Goal: Task Accomplishment & Management: Manage account settings

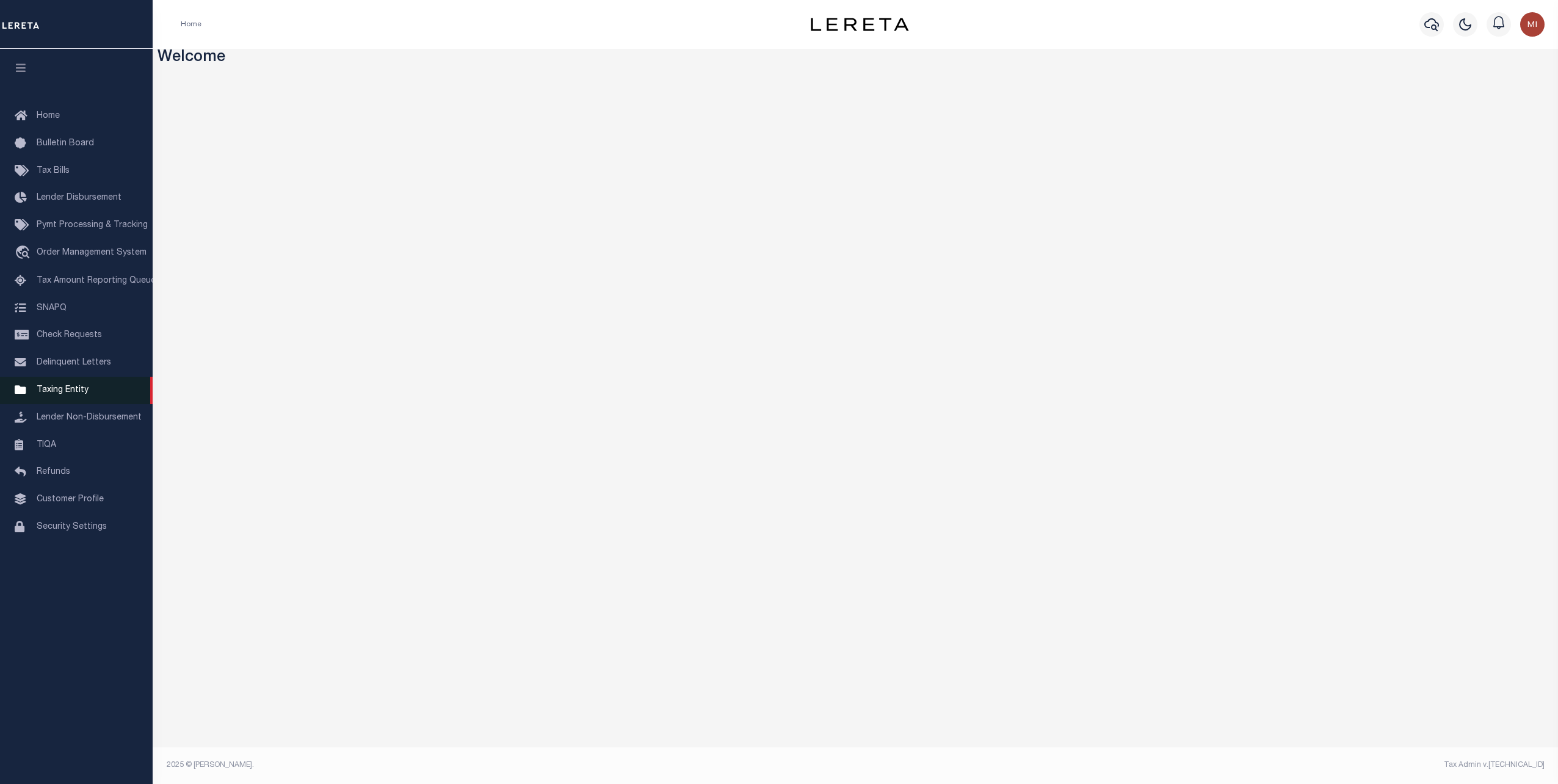
click at [53, 394] on span "Taxing Entity" at bounding box center [62, 390] width 52 height 8
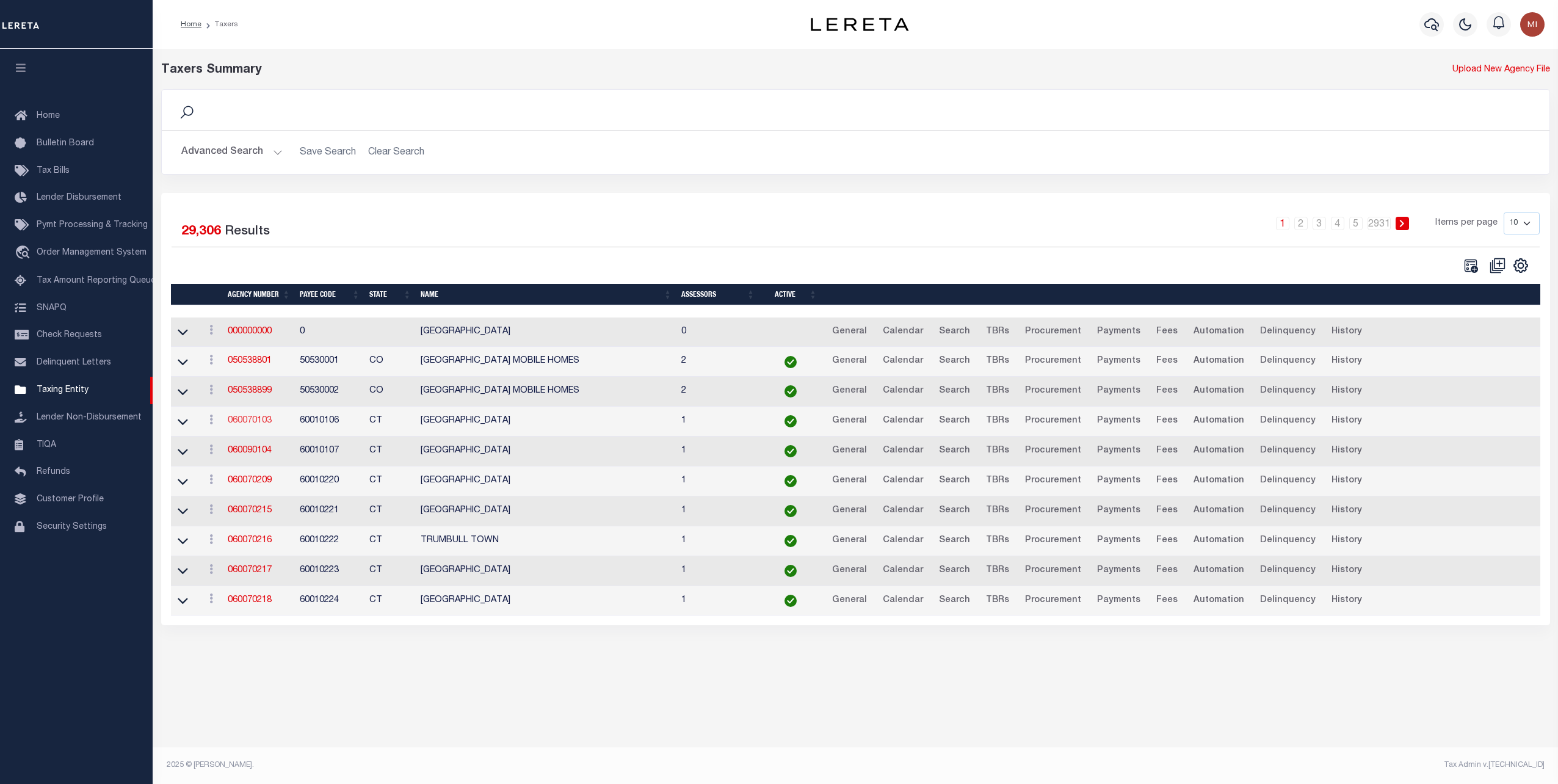
click at [255, 418] on link "060070103" at bounding box center [249, 420] width 44 height 8
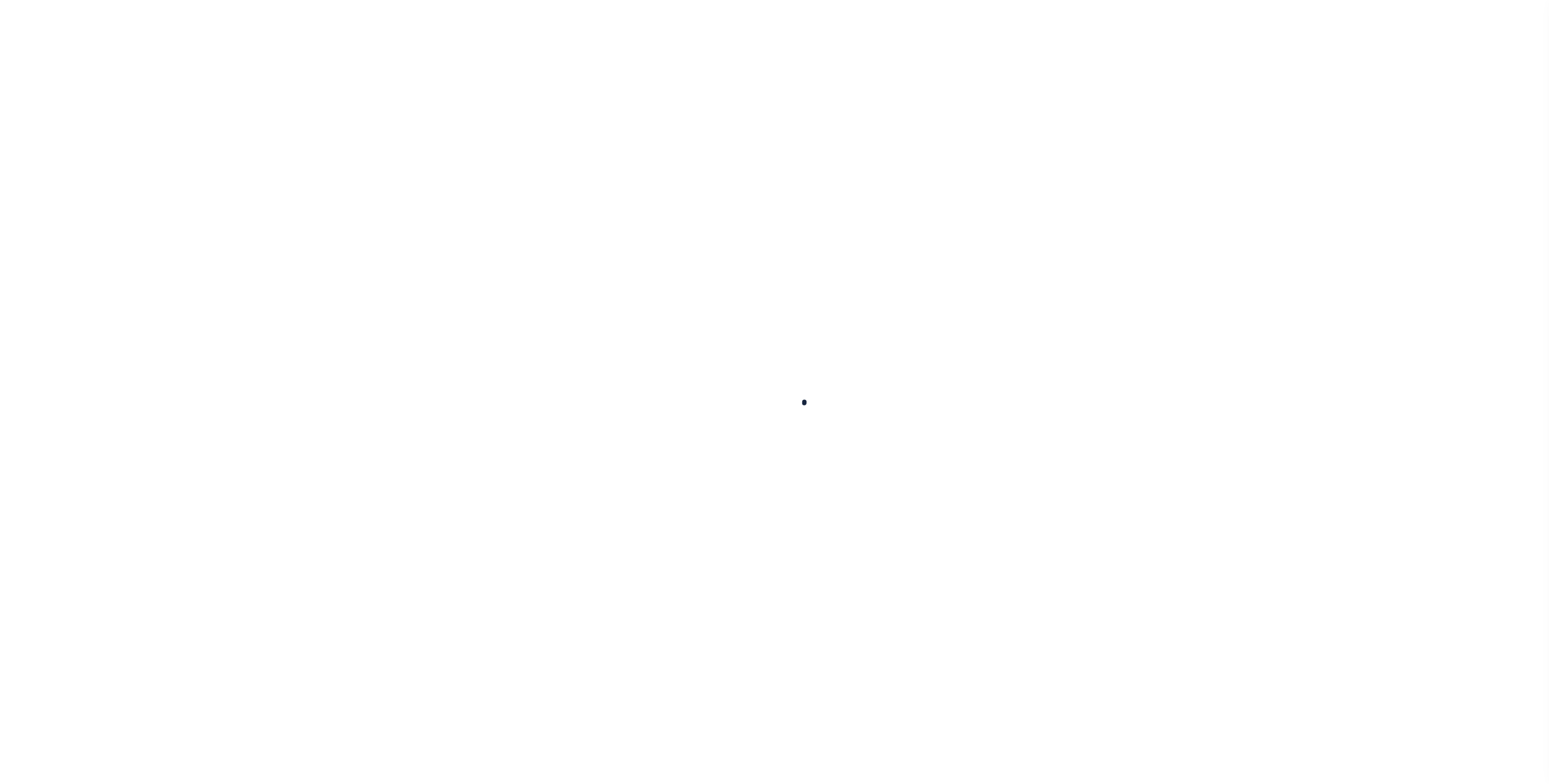
select select
checkbox input "false"
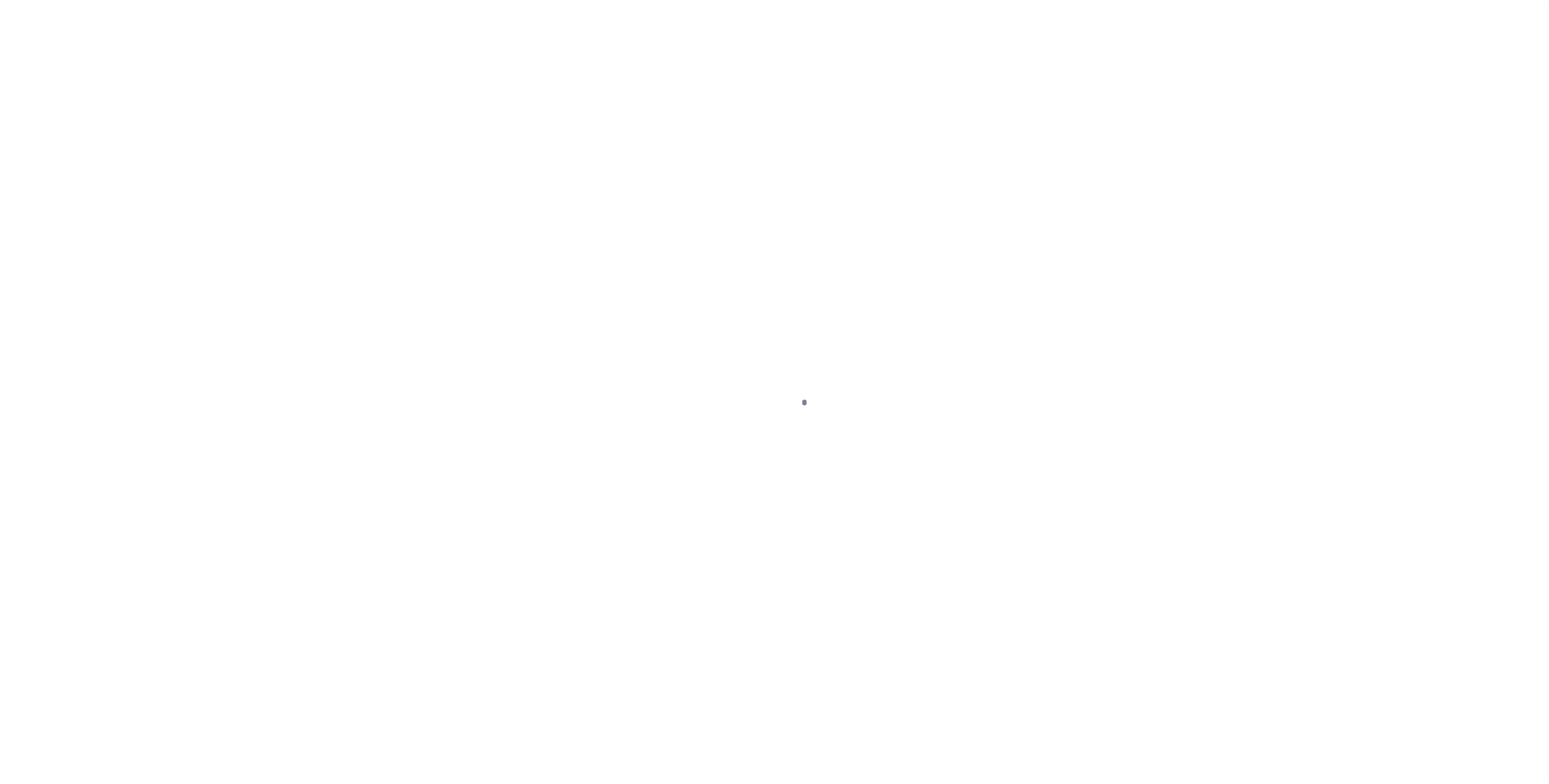
checkbox input "false"
type input "900104002"
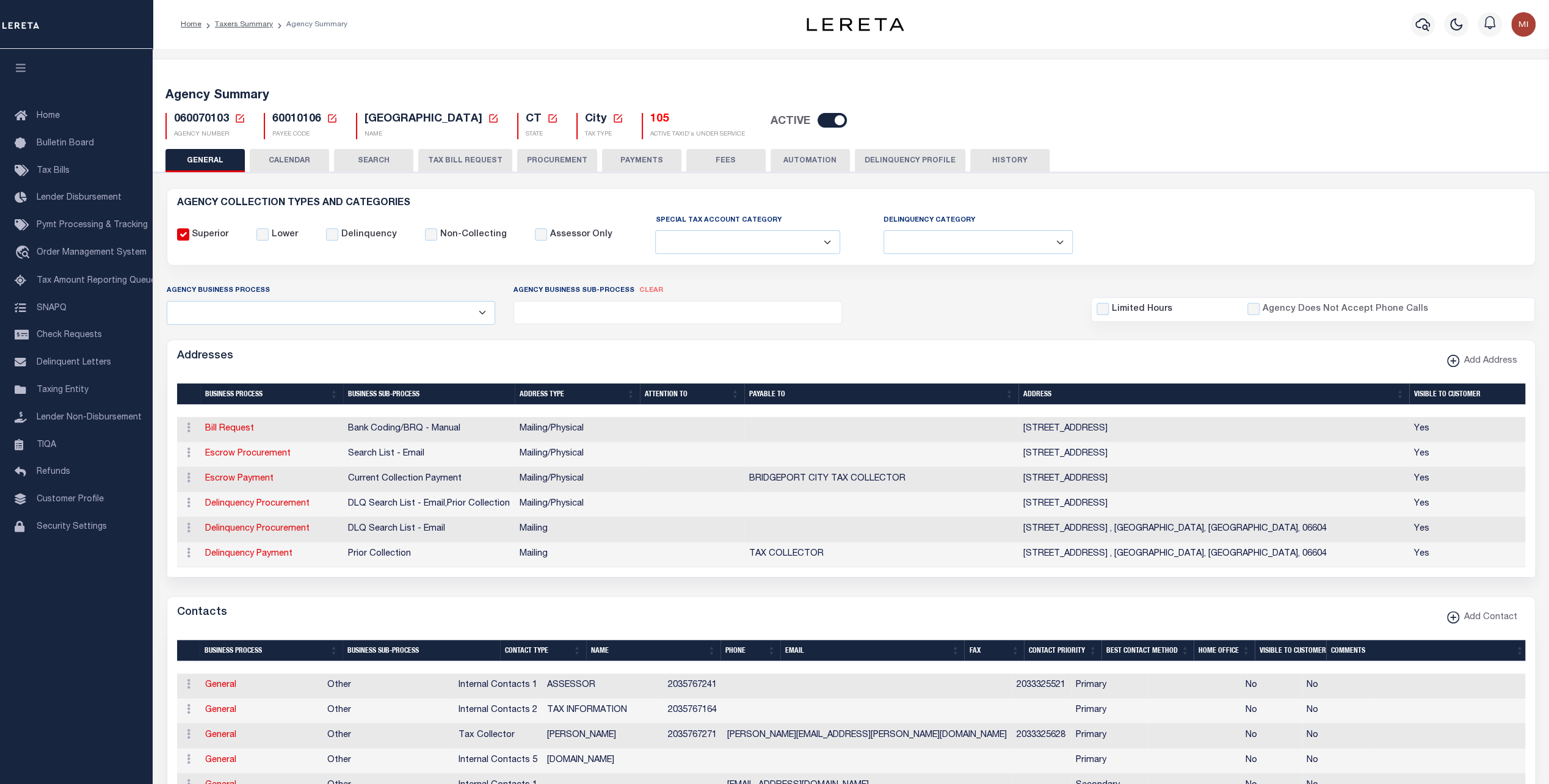
click at [461, 159] on button "TAX BILL REQUEST" at bounding box center [464, 160] width 94 height 23
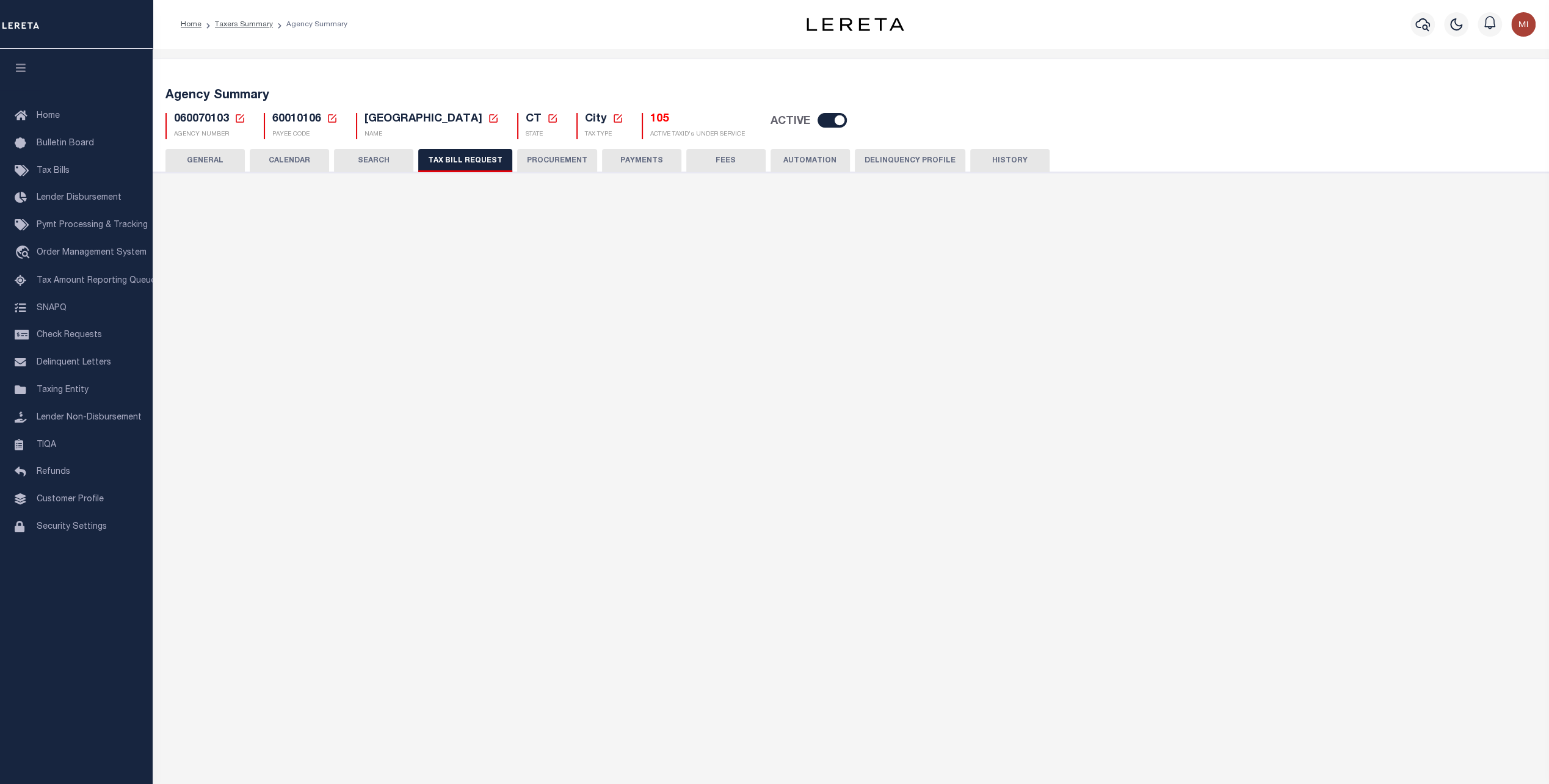
checkbox input "false"
select select "22"
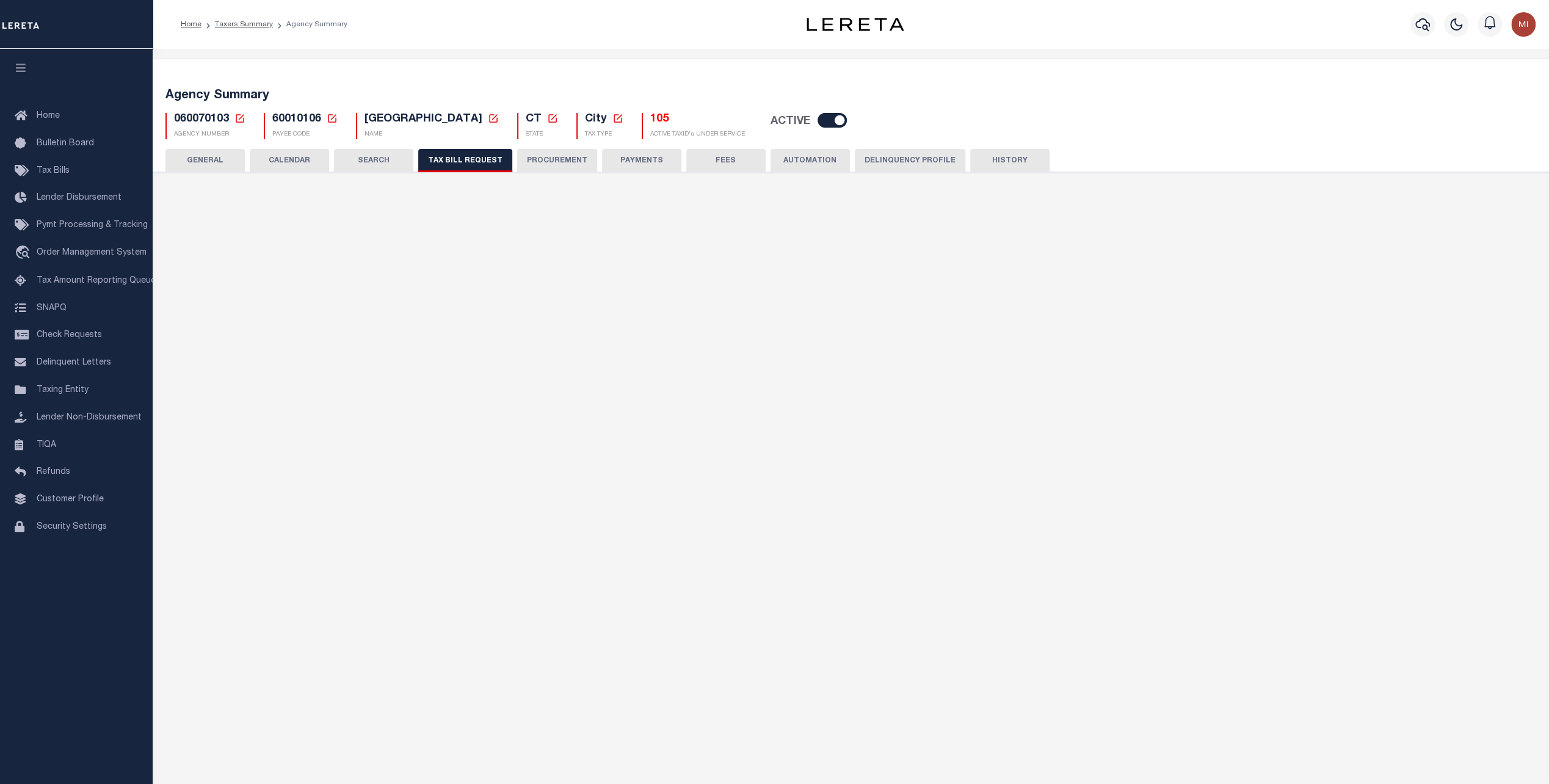
select select "false"
select select
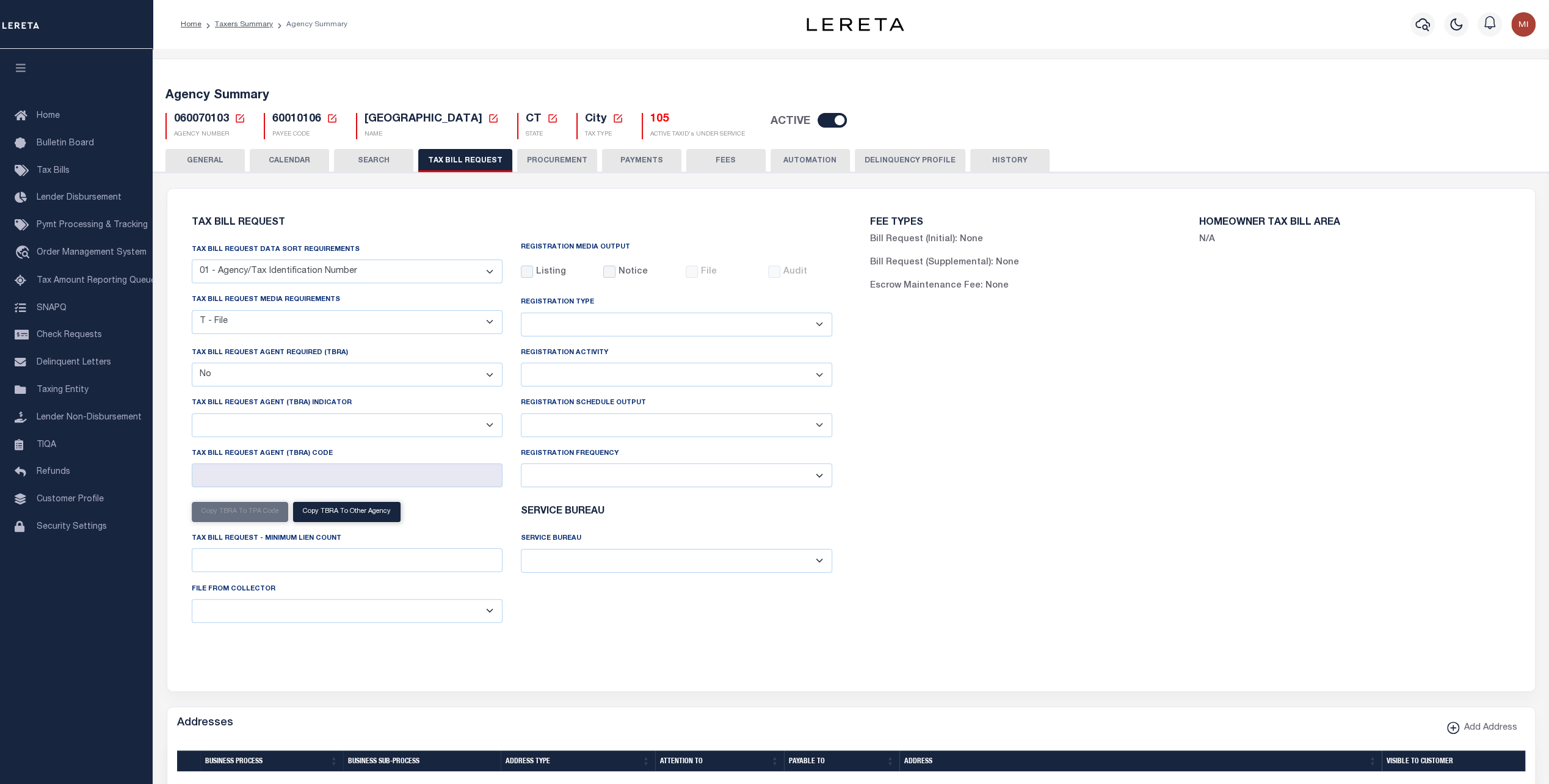
click at [800, 169] on button "AUTOMATION" at bounding box center [810, 160] width 79 height 23
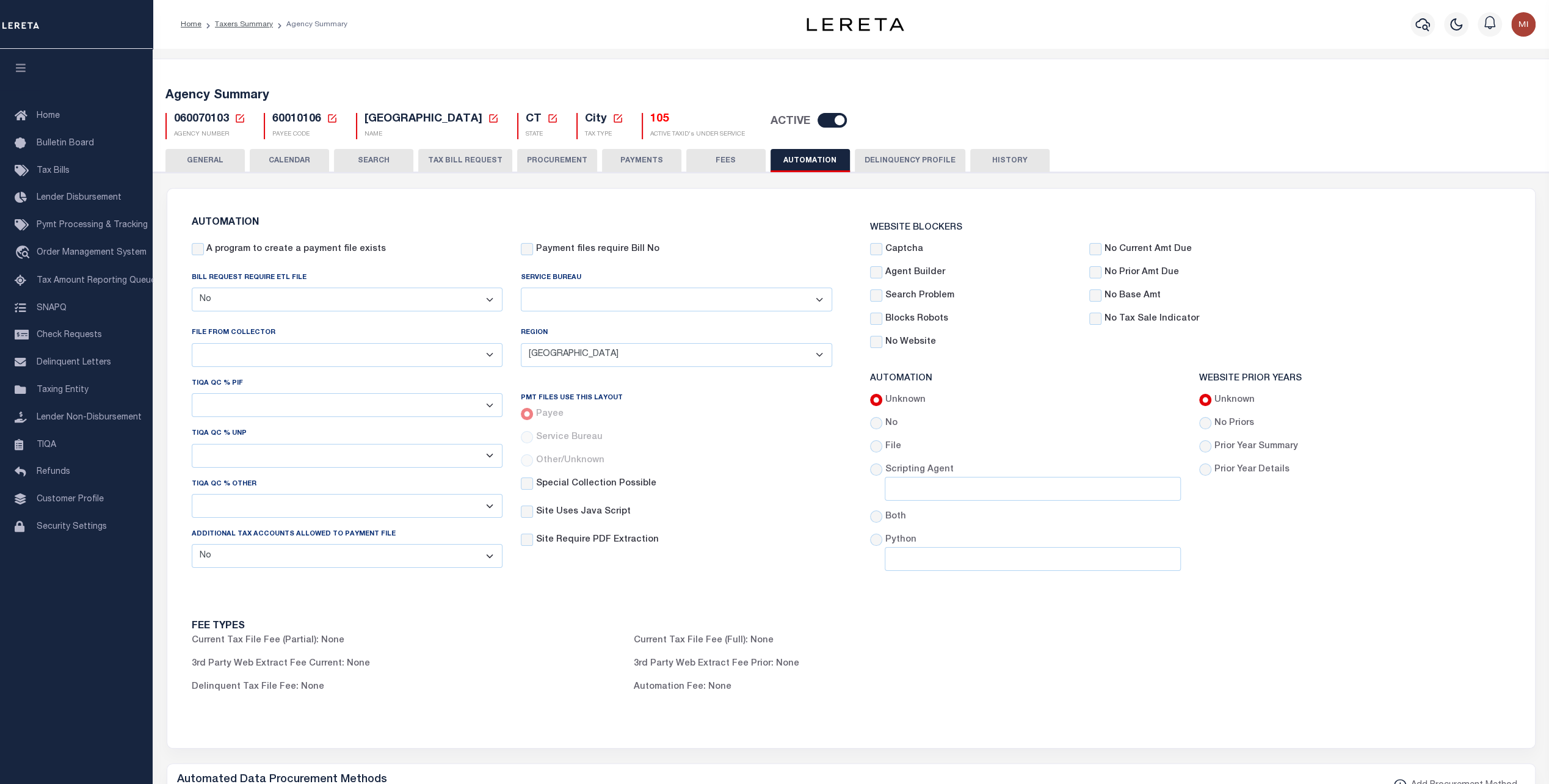
click at [337, 304] on select "Yes No" at bounding box center [348, 300] width 311 height 24
click at [377, 559] on select "Yes No" at bounding box center [348, 555] width 311 height 24
click at [557, 631] on h6 "FEE TYPES" at bounding box center [625, 626] width 866 height 10
click at [629, 161] on button "PAYMENTS" at bounding box center [641, 160] width 79 height 23
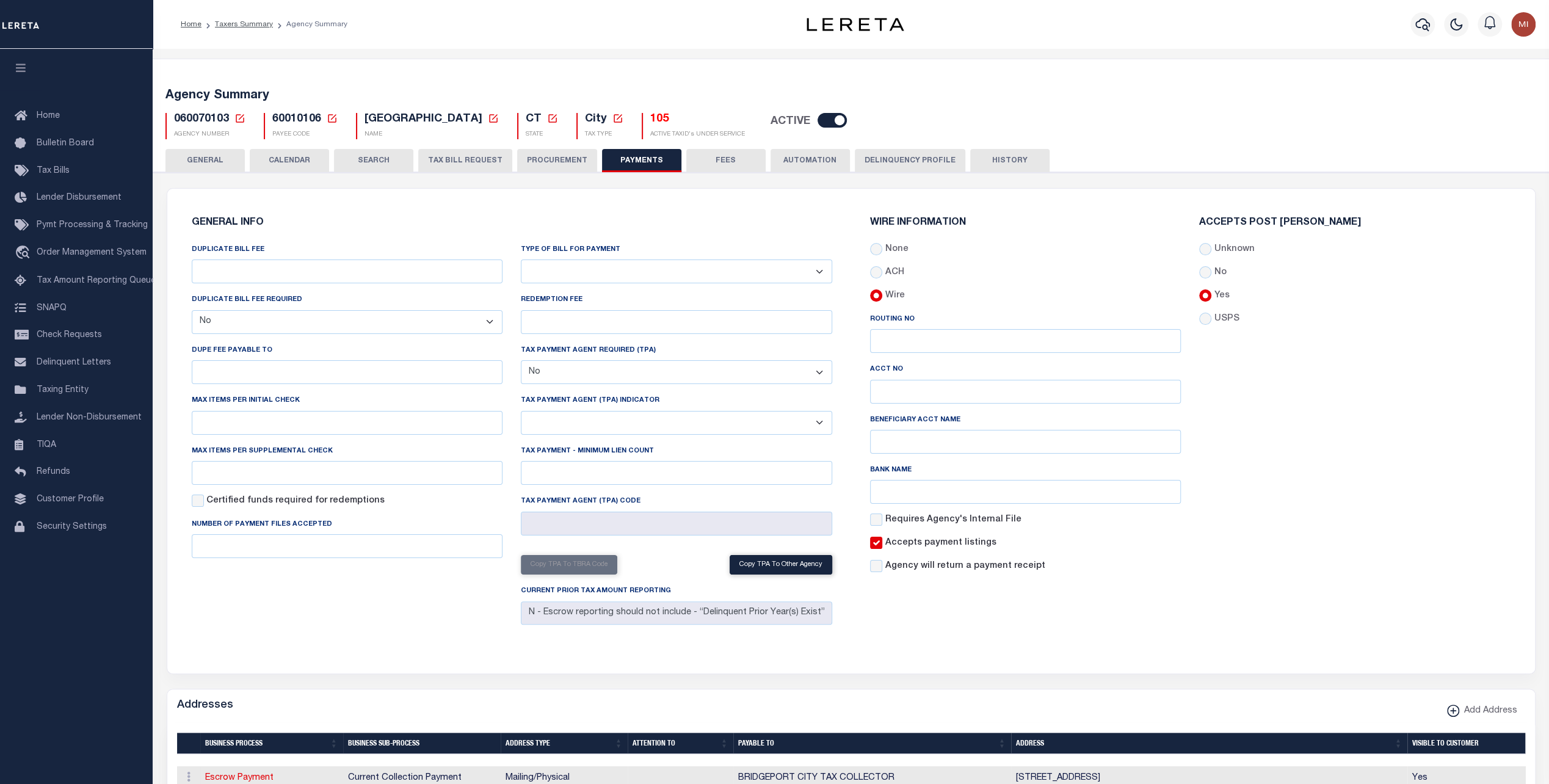
click at [649, 367] on select "Yes No" at bounding box center [677, 372] width 311 height 24
click at [649, 366] on select "Yes No" at bounding box center [677, 372] width 311 height 24
click at [631, 525] on input "Tax Payment Agent (TPA) Code" at bounding box center [677, 524] width 311 height 24
click at [603, 272] on select "Bar-Coded Tax Statement Print Tax Bills from Web. No DBF Required. Memo Bill Or…" at bounding box center [677, 271] width 311 height 24
click at [604, 271] on select "Bar-Coded Tax Statement Print Tax Bills from Web. No DBF Required. Memo Bill Or…" at bounding box center [677, 271] width 311 height 24
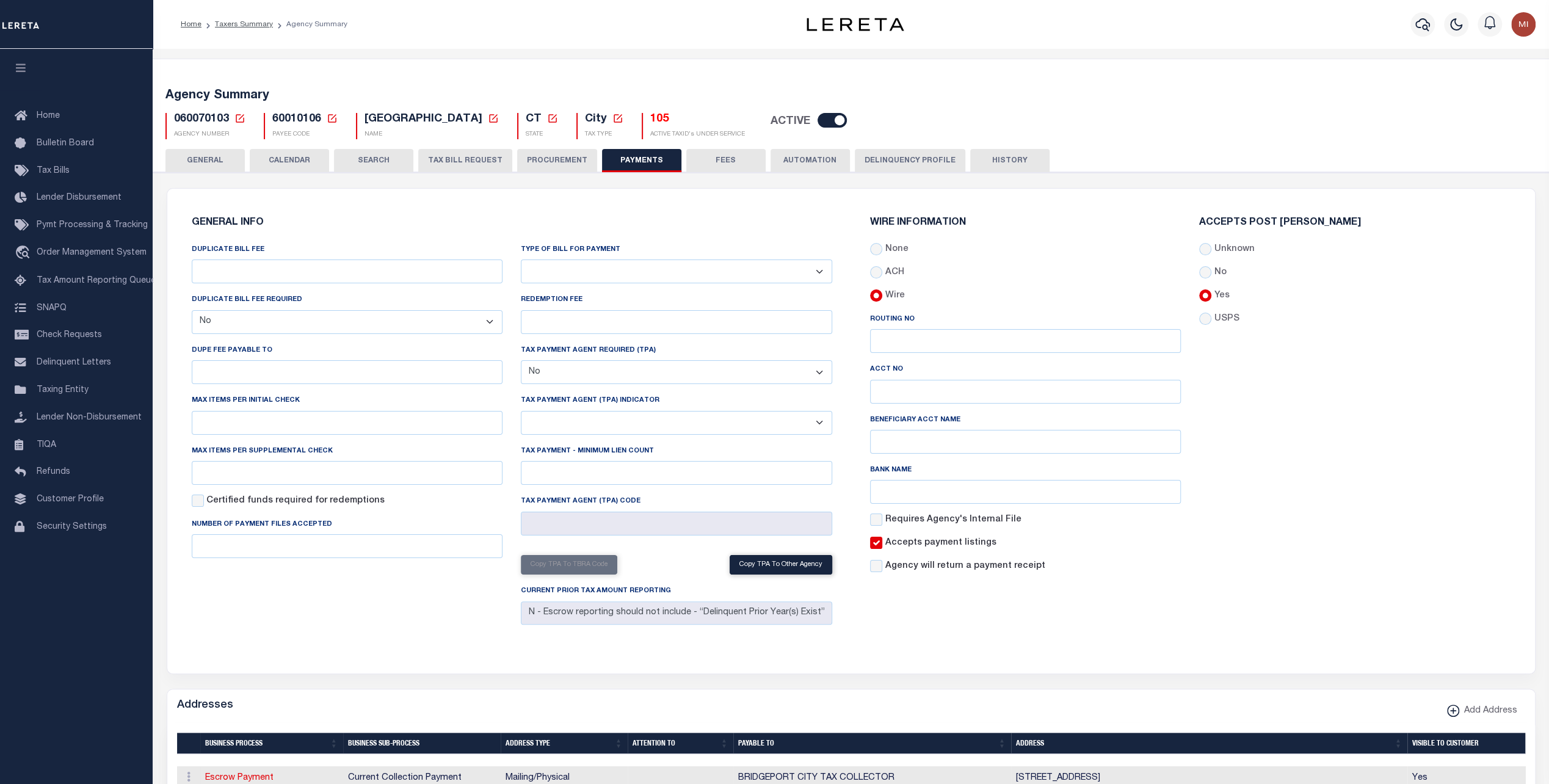
click at [635, 377] on select "Yes No" at bounding box center [677, 372] width 311 height 24
click at [635, 375] on select "Yes No" at bounding box center [677, 372] width 311 height 24
click at [630, 375] on select "Yes No" at bounding box center [677, 372] width 311 height 24
select select
click at [521, 361] on select "Yes No" at bounding box center [677, 372] width 311 height 24
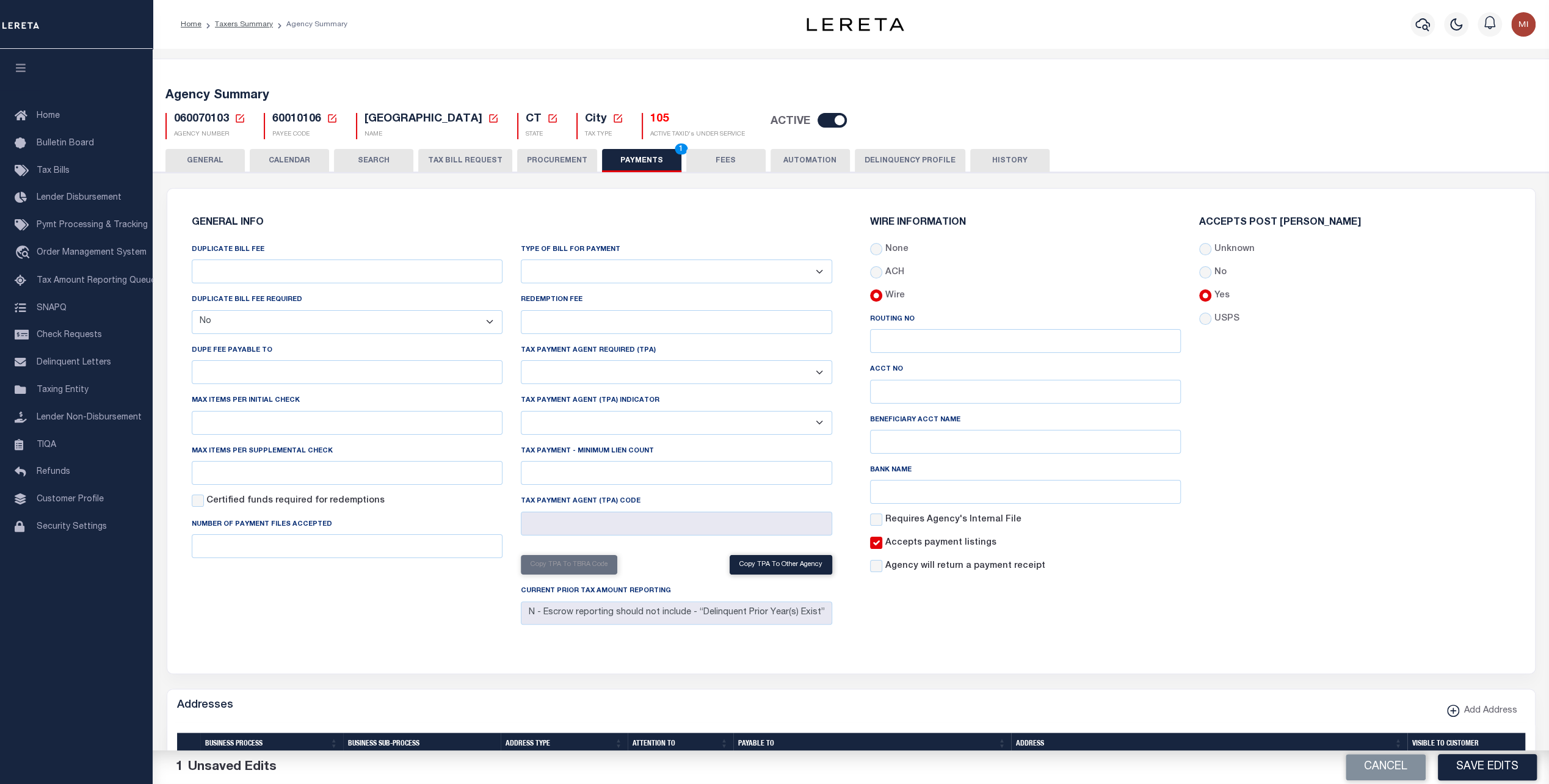
drag, startPoint x: 1509, startPoint y: 768, endPoint x: 1376, endPoint y: 712, distance: 144.3
click at [1505, 765] on button "Save Edits" at bounding box center [1487, 767] width 99 height 26
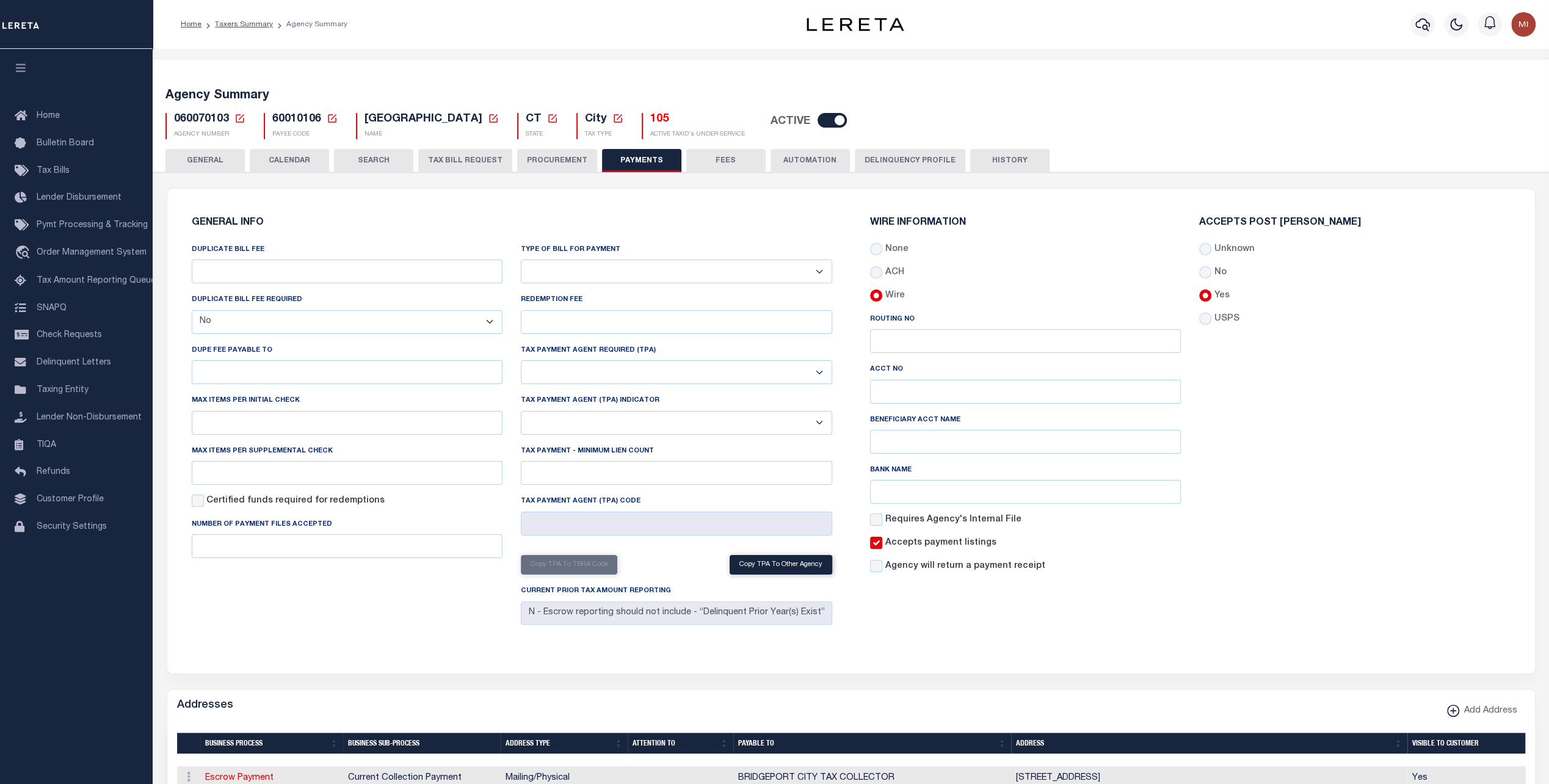
scroll to position [61, 0]
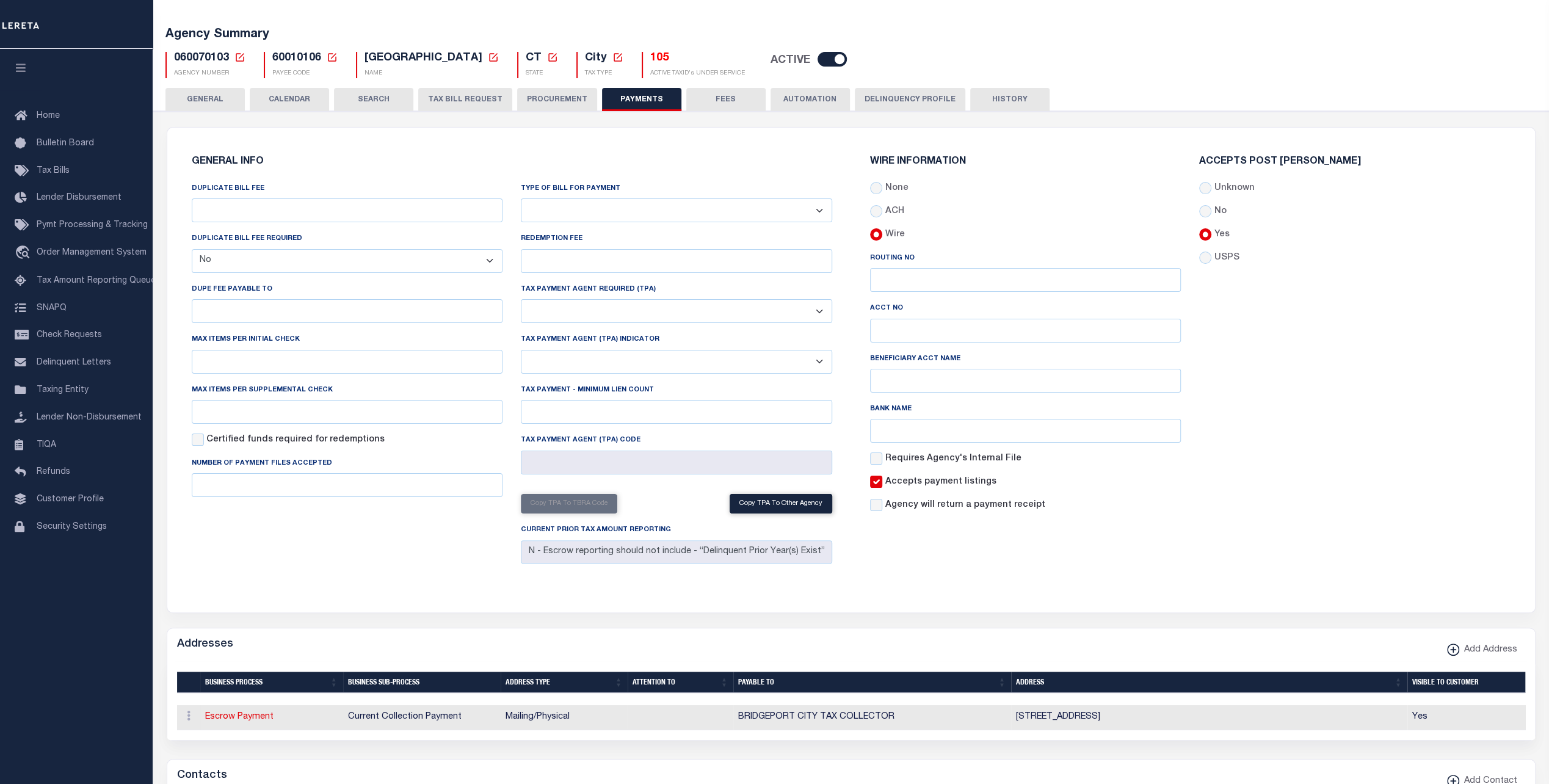
click at [640, 315] on select "Yes No" at bounding box center [677, 311] width 311 height 24
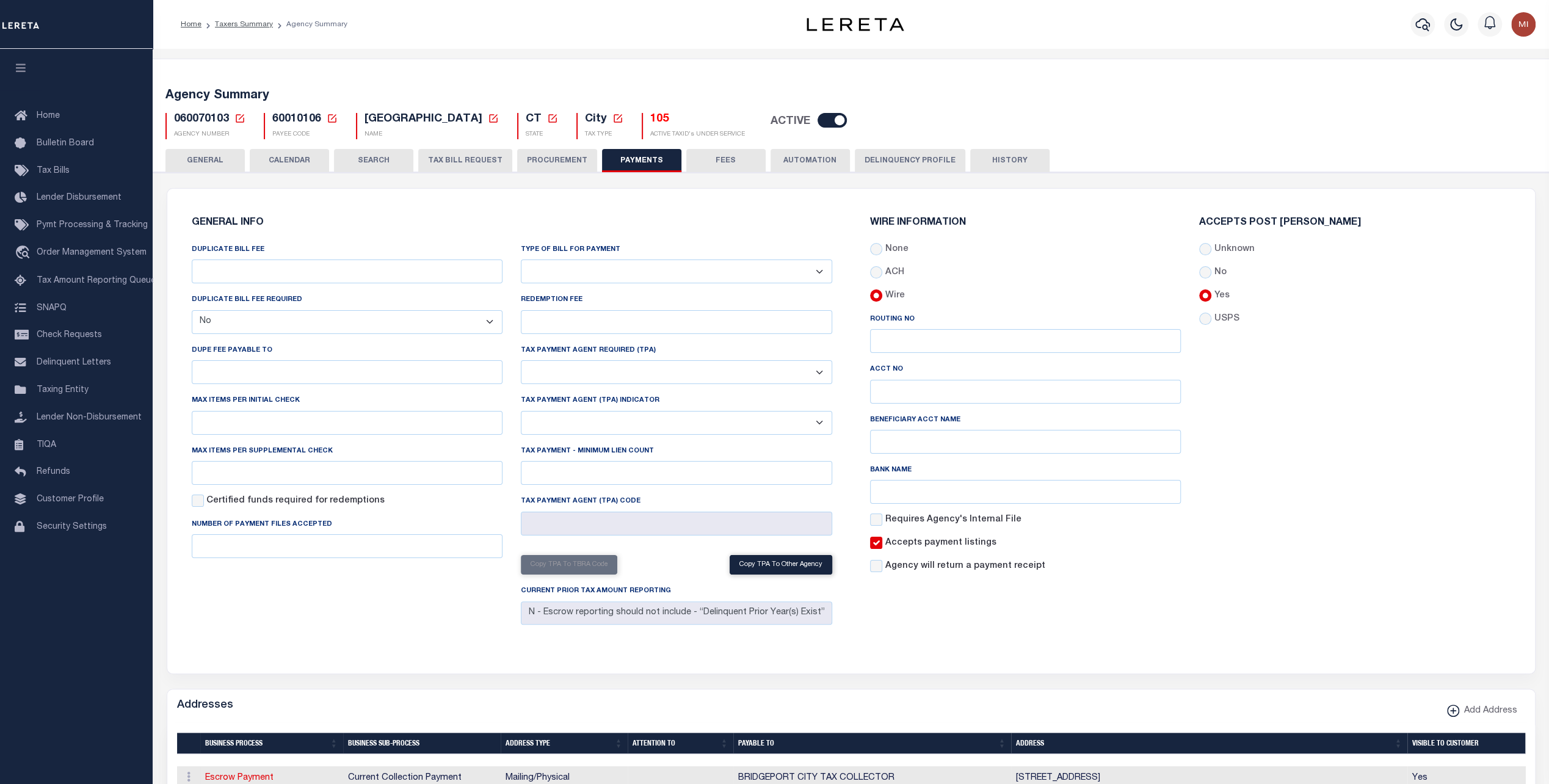
click at [591, 255] on div "Type of Bill for Payment Bar-Coded Tax Statement Print Tax Bills from Web. No D…" at bounding box center [677, 263] width 311 height 40
click at [594, 267] on select "Bar-Coded Tax Statement Print Tax Bills from Web. No DBF Required. Memo Bill Or…" at bounding box center [677, 271] width 311 height 24
click at [624, 318] on input "REDEMPTION FEE" at bounding box center [677, 322] width 311 height 24
click at [698, 362] on select "Yes No" at bounding box center [677, 372] width 311 height 24
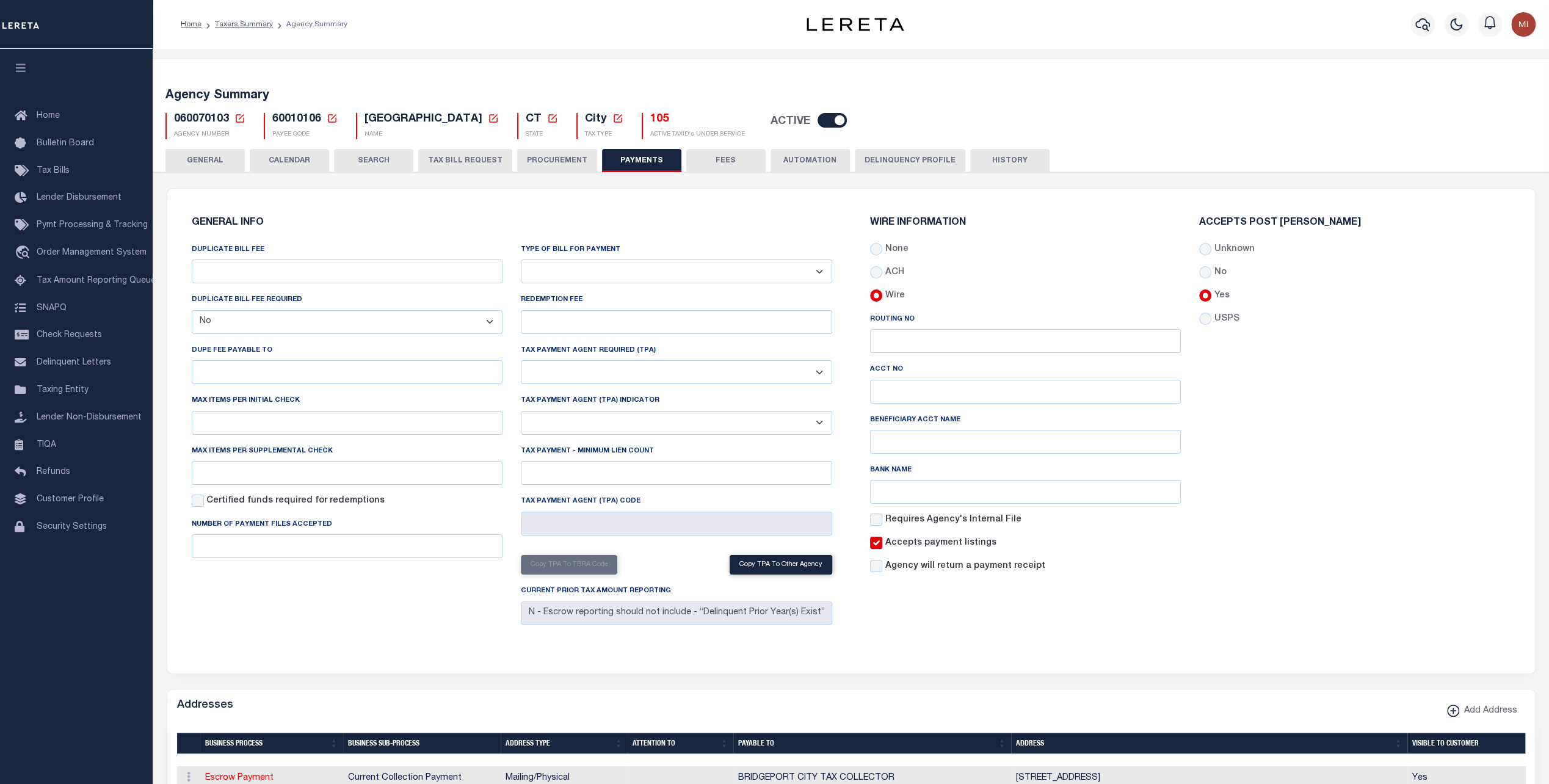
click at [701, 372] on select "Yes No" at bounding box center [677, 372] width 311 height 24
click at [735, 154] on button "FEES" at bounding box center [726, 160] width 79 height 23
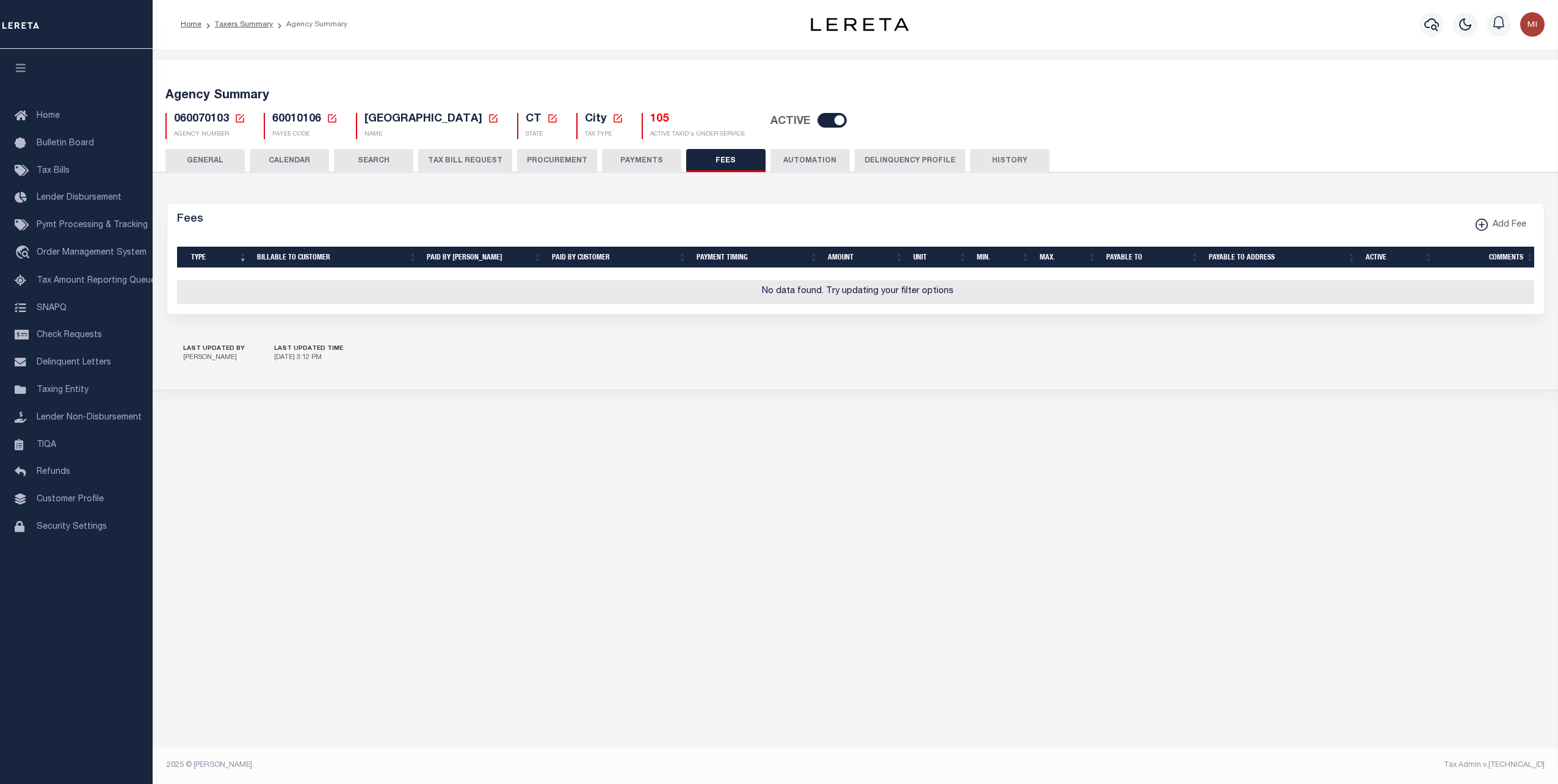
drag, startPoint x: 809, startPoint y: 160, endPoint x: 870, endPoint y: 162, distance: 61.0
click at [809, 160] on button "AUTOMATION" at bounding box center [810, 160] width 79 height 23
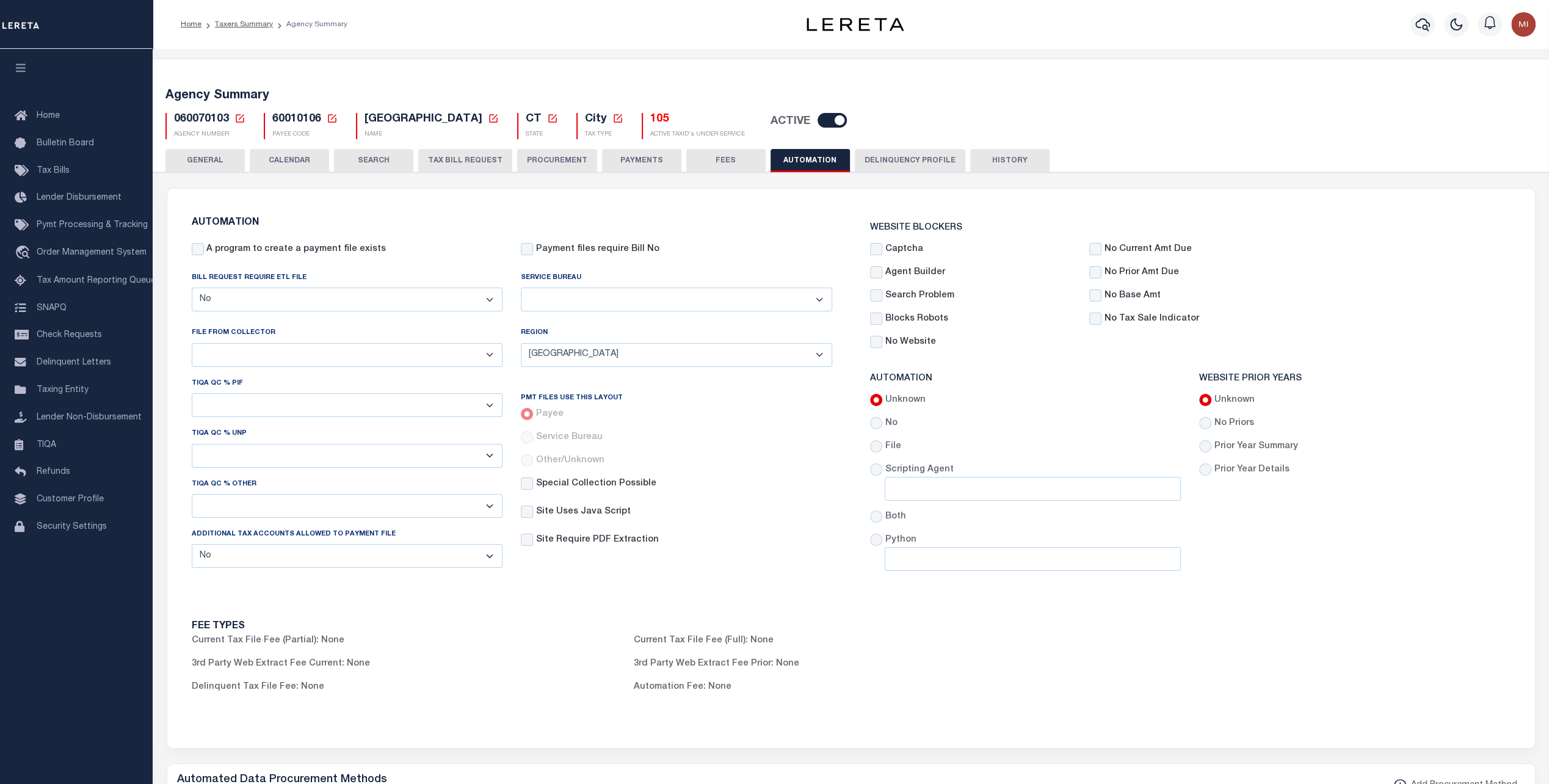
click at [344, 303] on select "Yes No" at bounding box center [348, 300] width 311 height 24
click at [438, 567] on select "Yes No" at bounding box center [348, 555] width 311 height 24
click at [530, 647] on div "Current Tax File Fee (Partial): None" at bounding box center [403, 641] width 443 height 14
click at [219, 166] on button "GENERAL" at bounding box center [205, 160] width 79 height 23
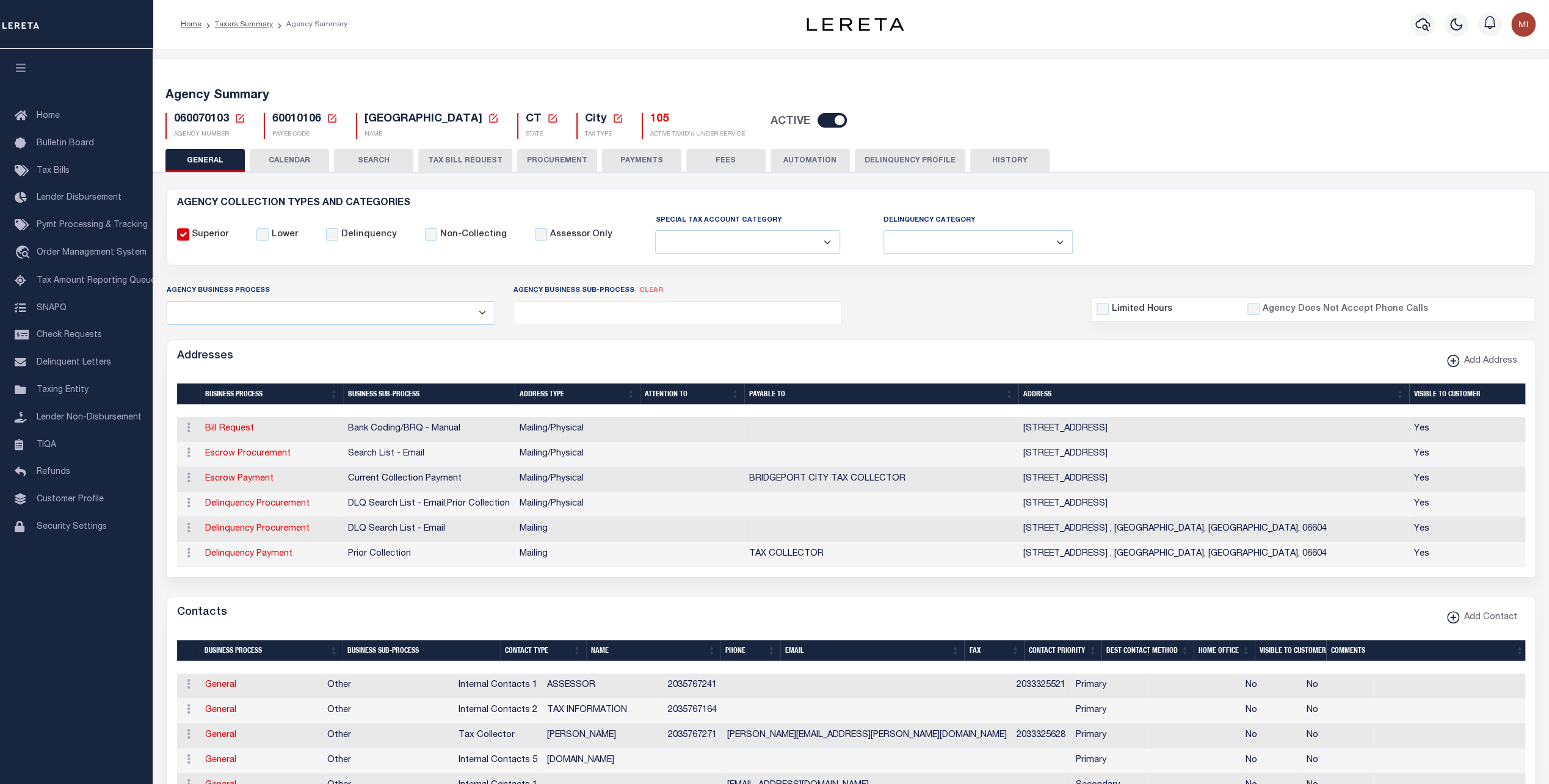
click at [737, 162] on button "FEES" at bounding box center [726, 160] width 79 height 23
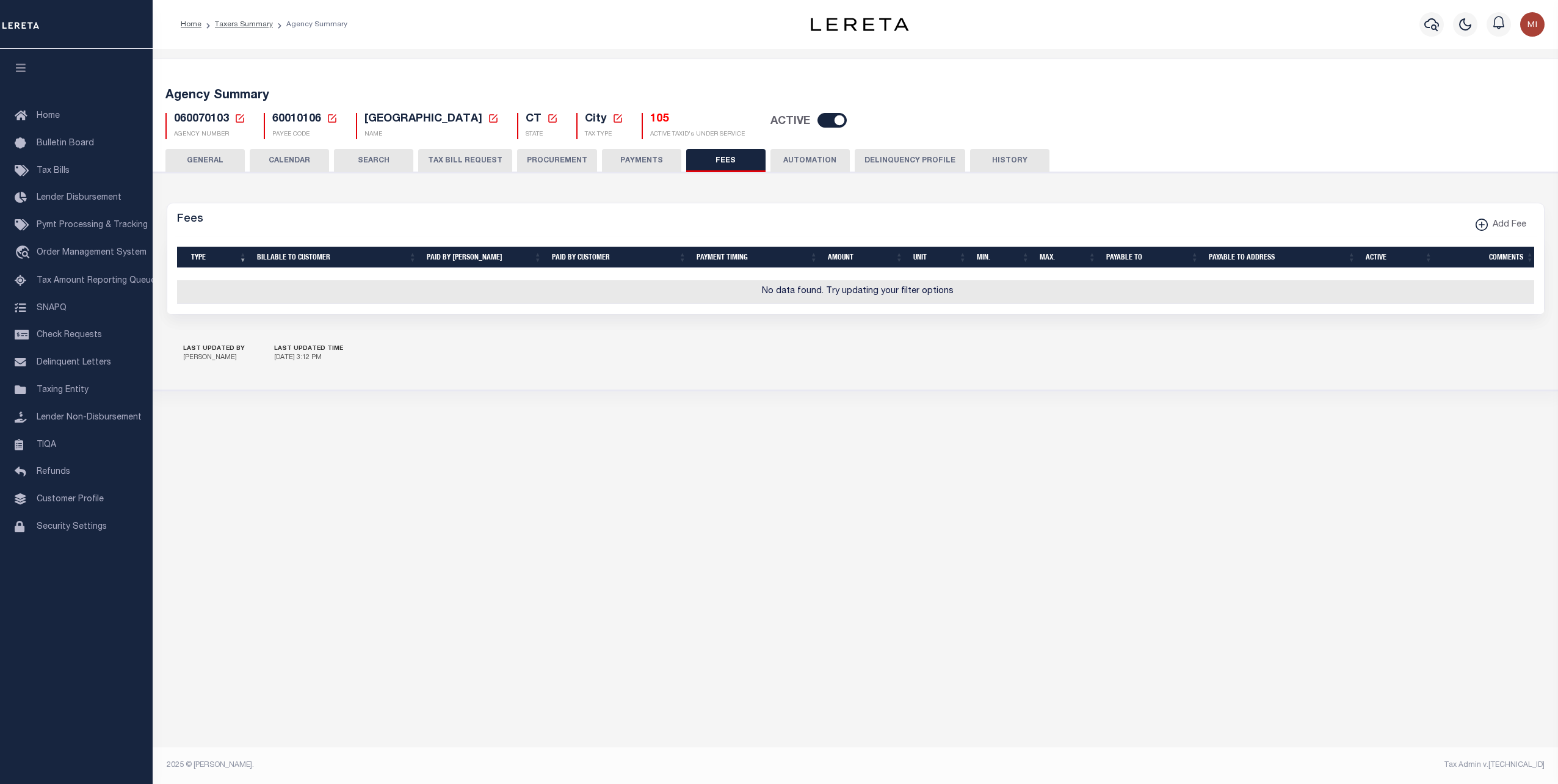
drag, startPoint x: 312, startPoint y: 161, endPoint x: 445, endPoint y: 158, distance: 133.0
click at [320, 161] on button "CALENDAR" at bounding box center [289, 160] width 79 height 23
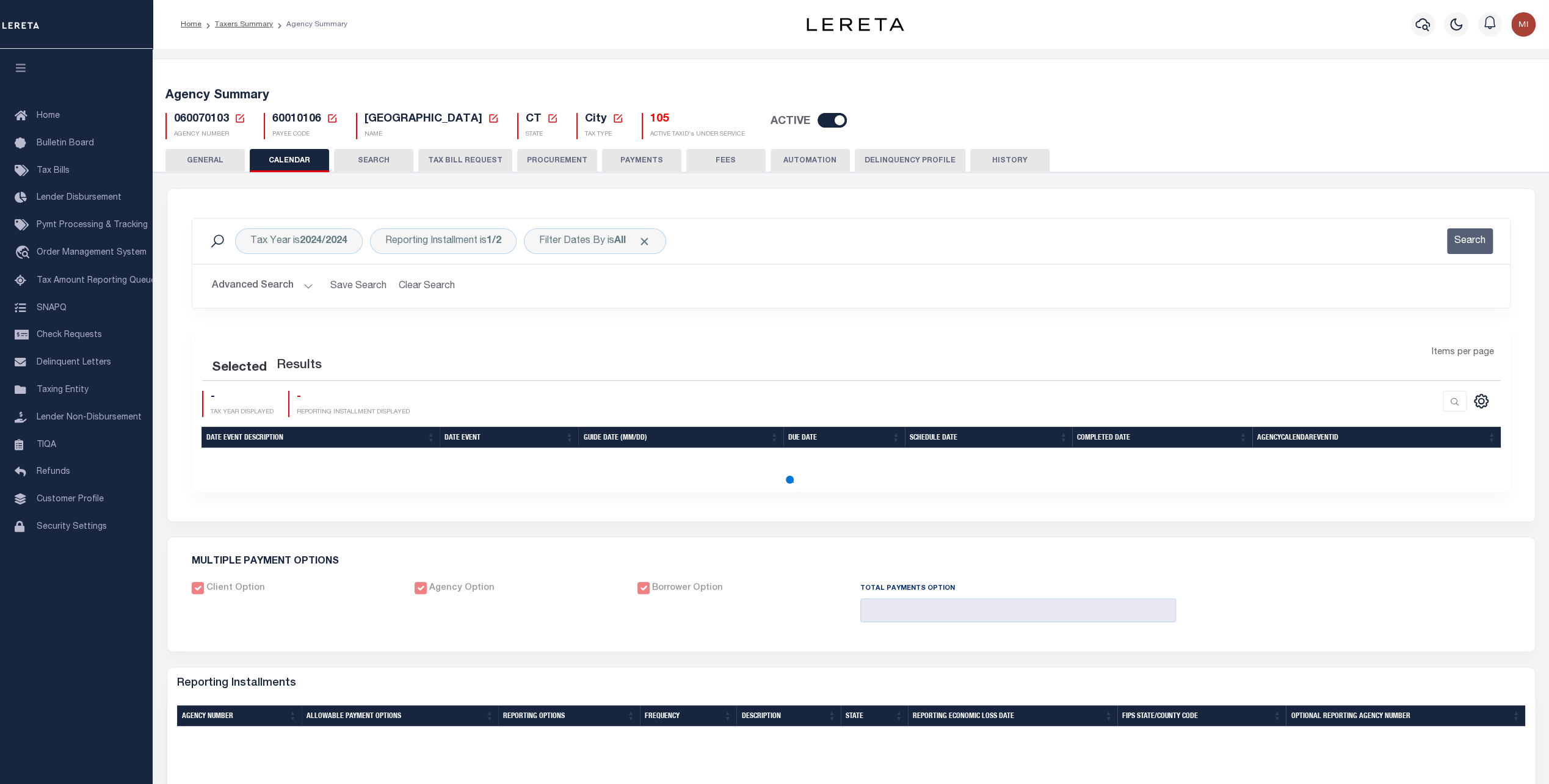
click at [466, 158] on button "TAX BILL REQUEST" at bounding box center [464, 160] width 94 height 23
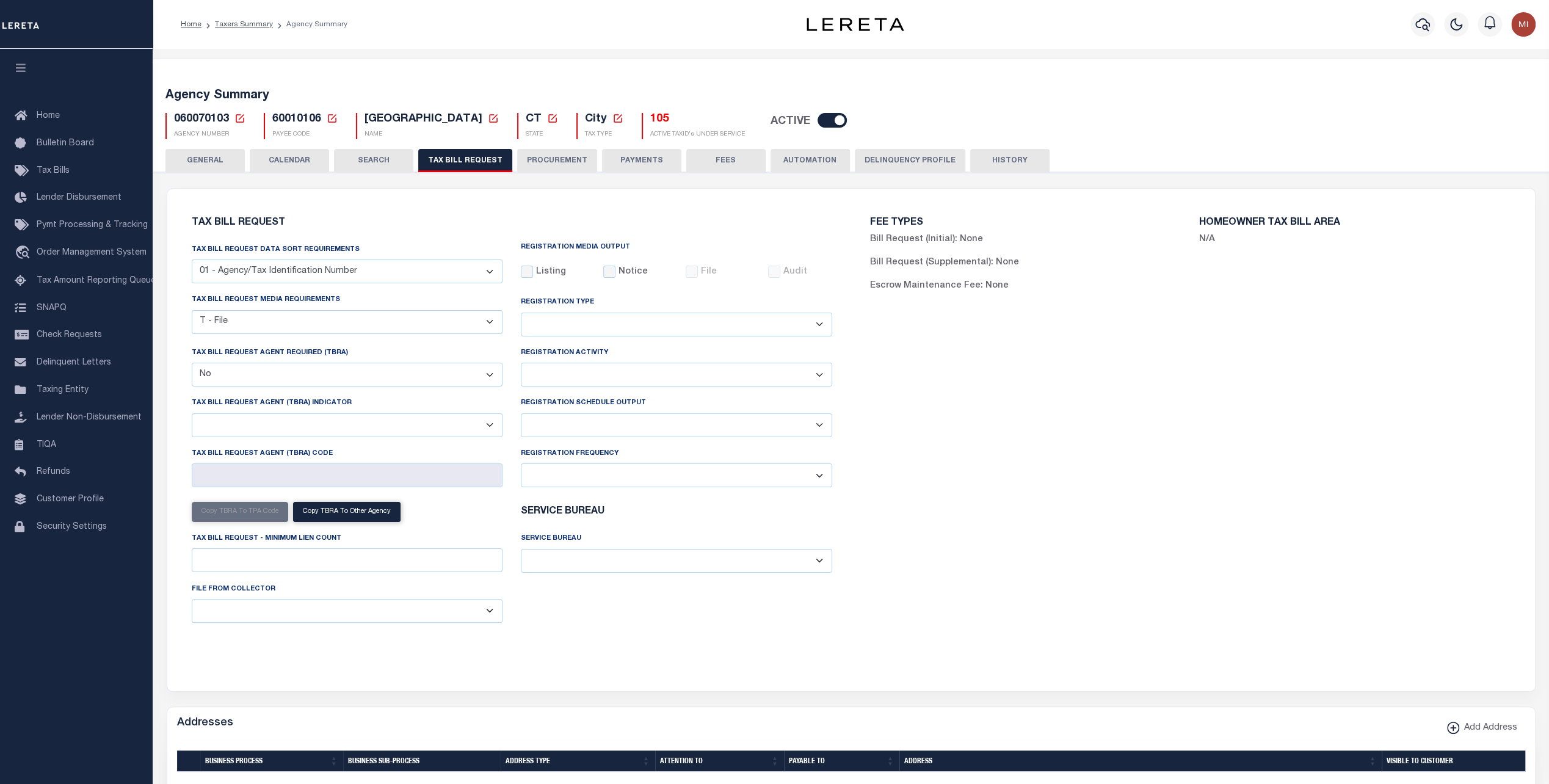
click at [568, 166] on button "PROCUREMENT" at bounding box center [557, 160] width 80 height 23
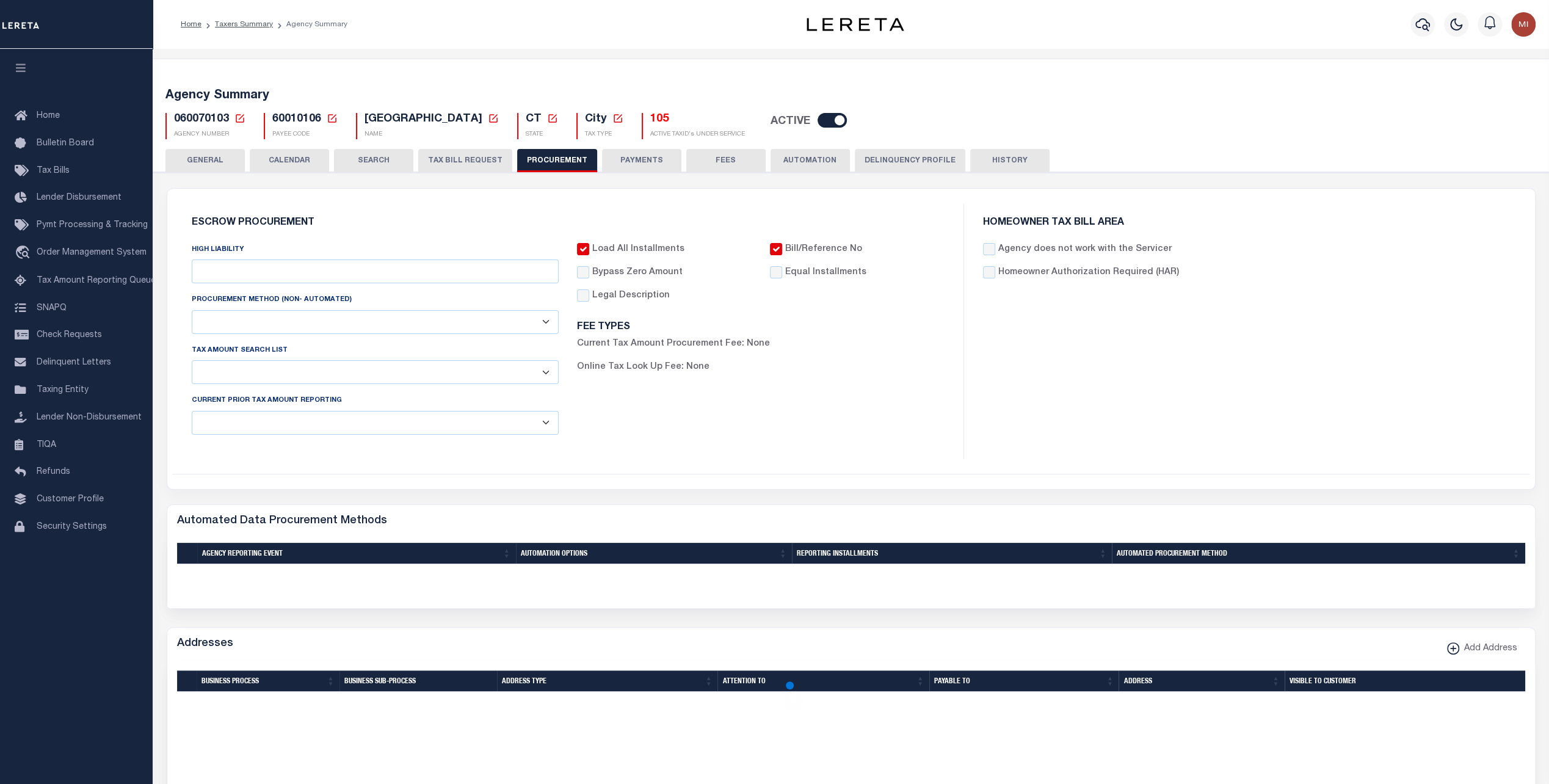
type input "$12,000"
select select "10"
select select "1"
select select "4"
checkbox input "true"
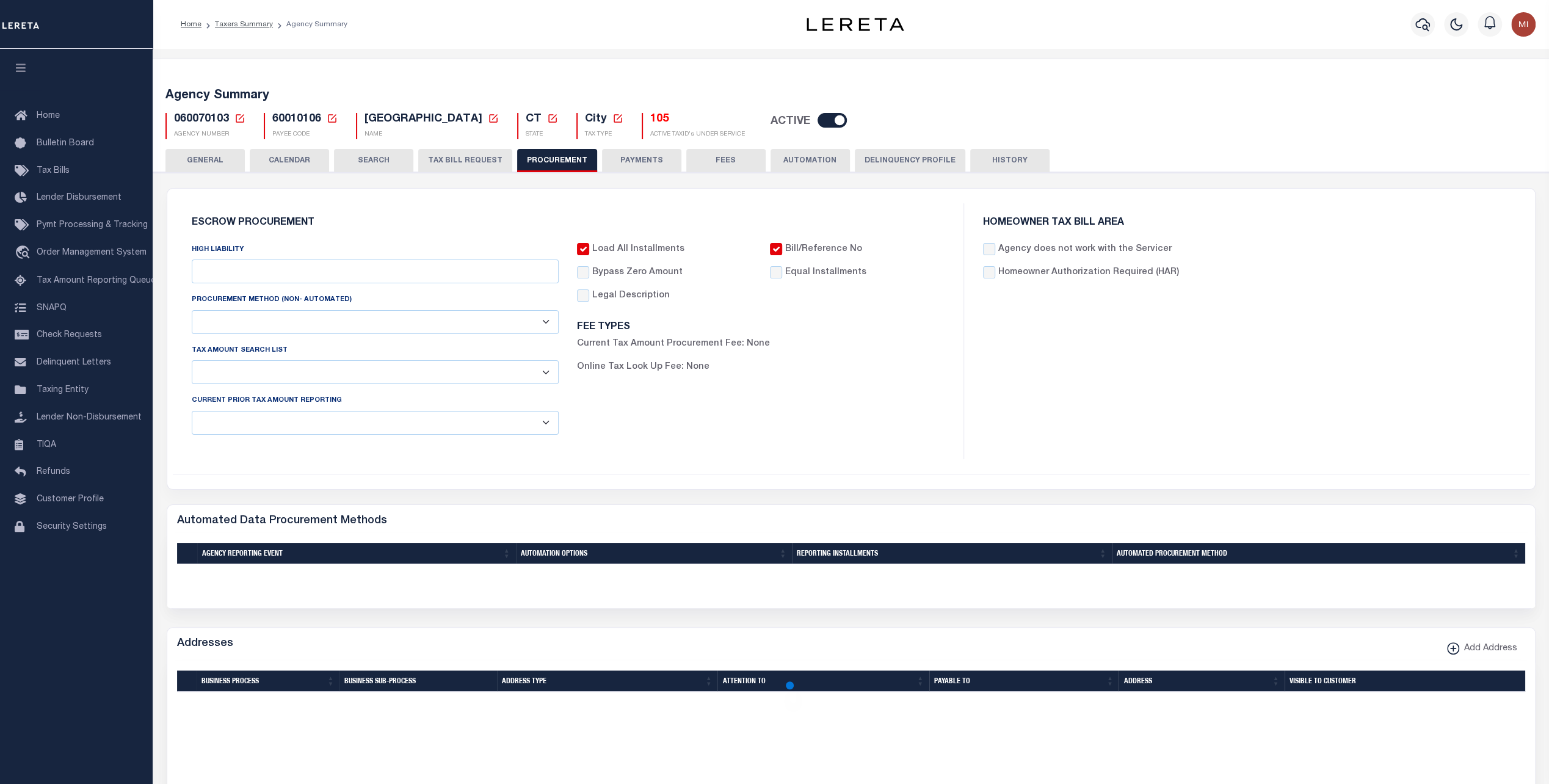
checkbox input "true"
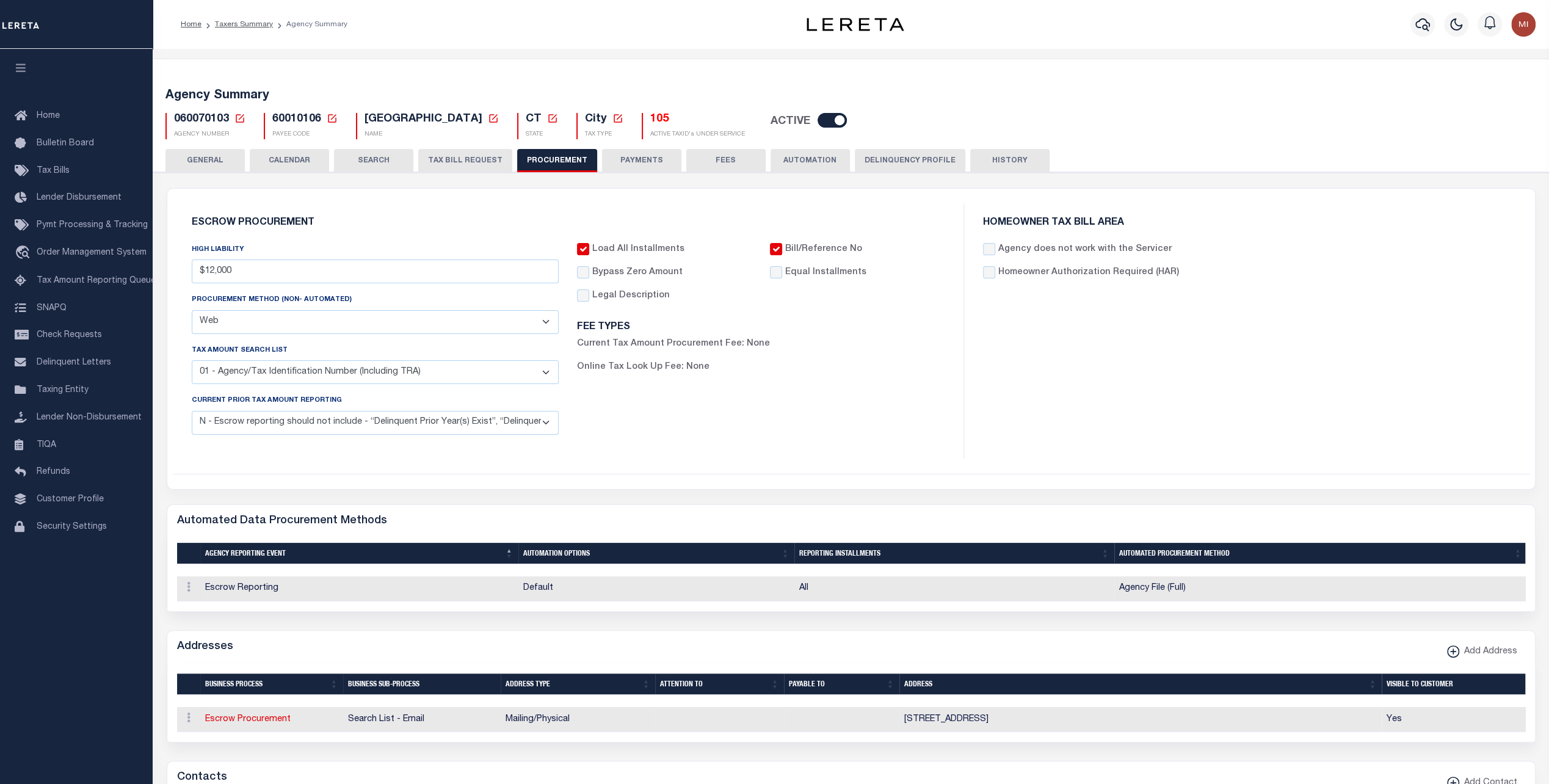
click at [631, 162] on button "PAYMENTS" at bounding box center [641, 160] width 79 height 23
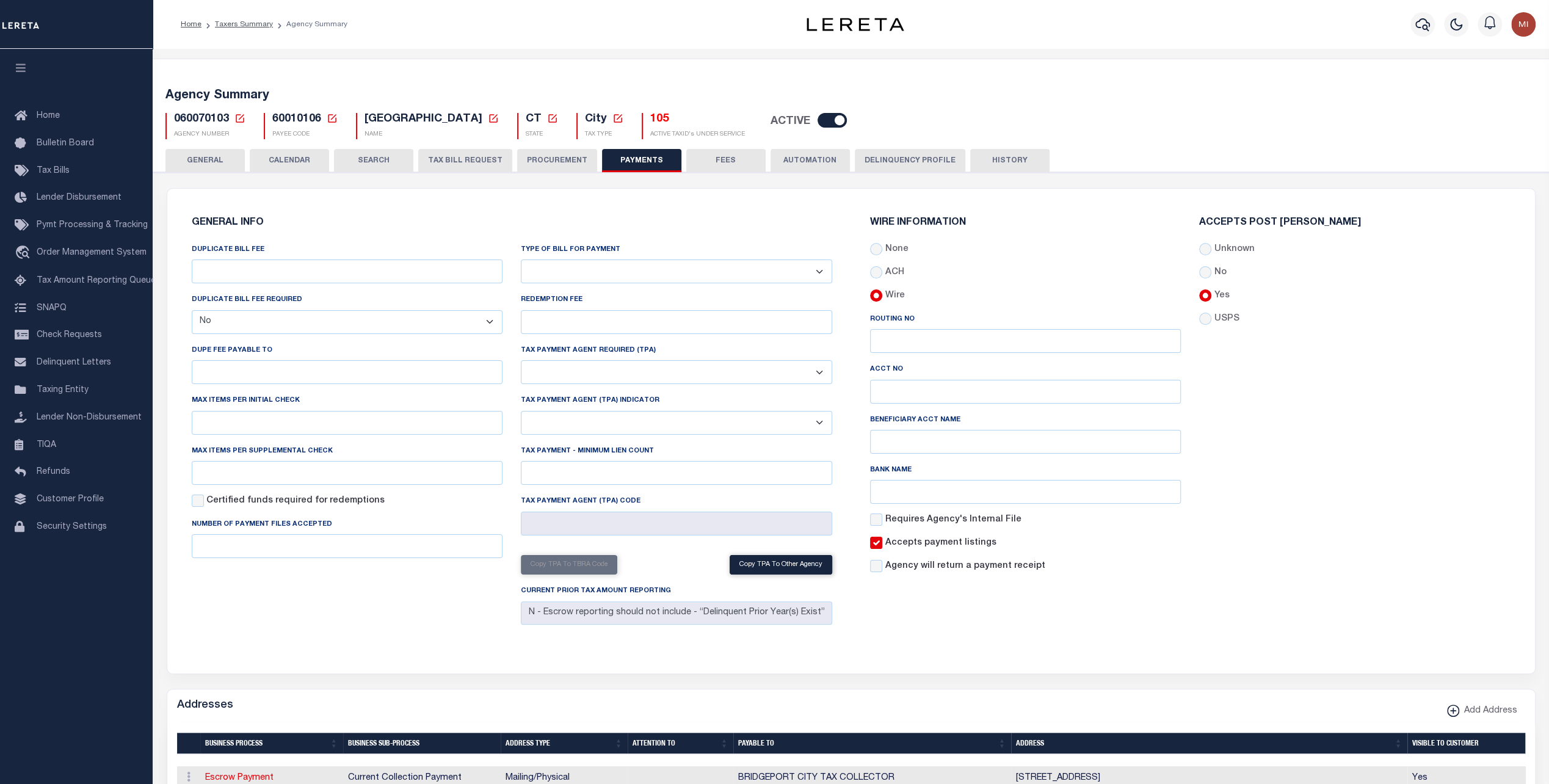
click at [729, 166] on button "FEES" at bounding box center [726, 160] width 79 height 23
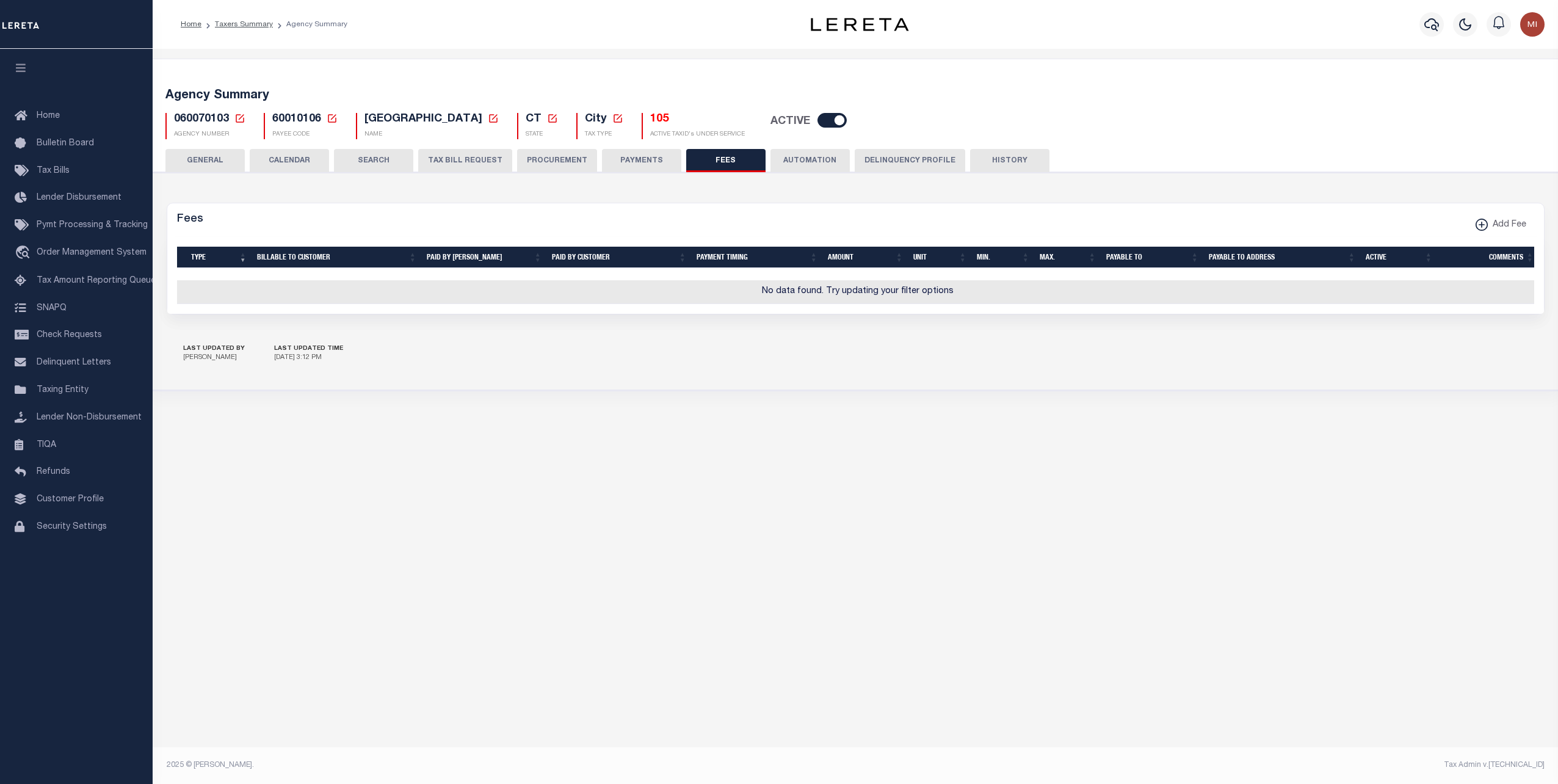
click at [796, 159] on button "AUTOMATION" at bounding box center [810, 160] width 79 height 23
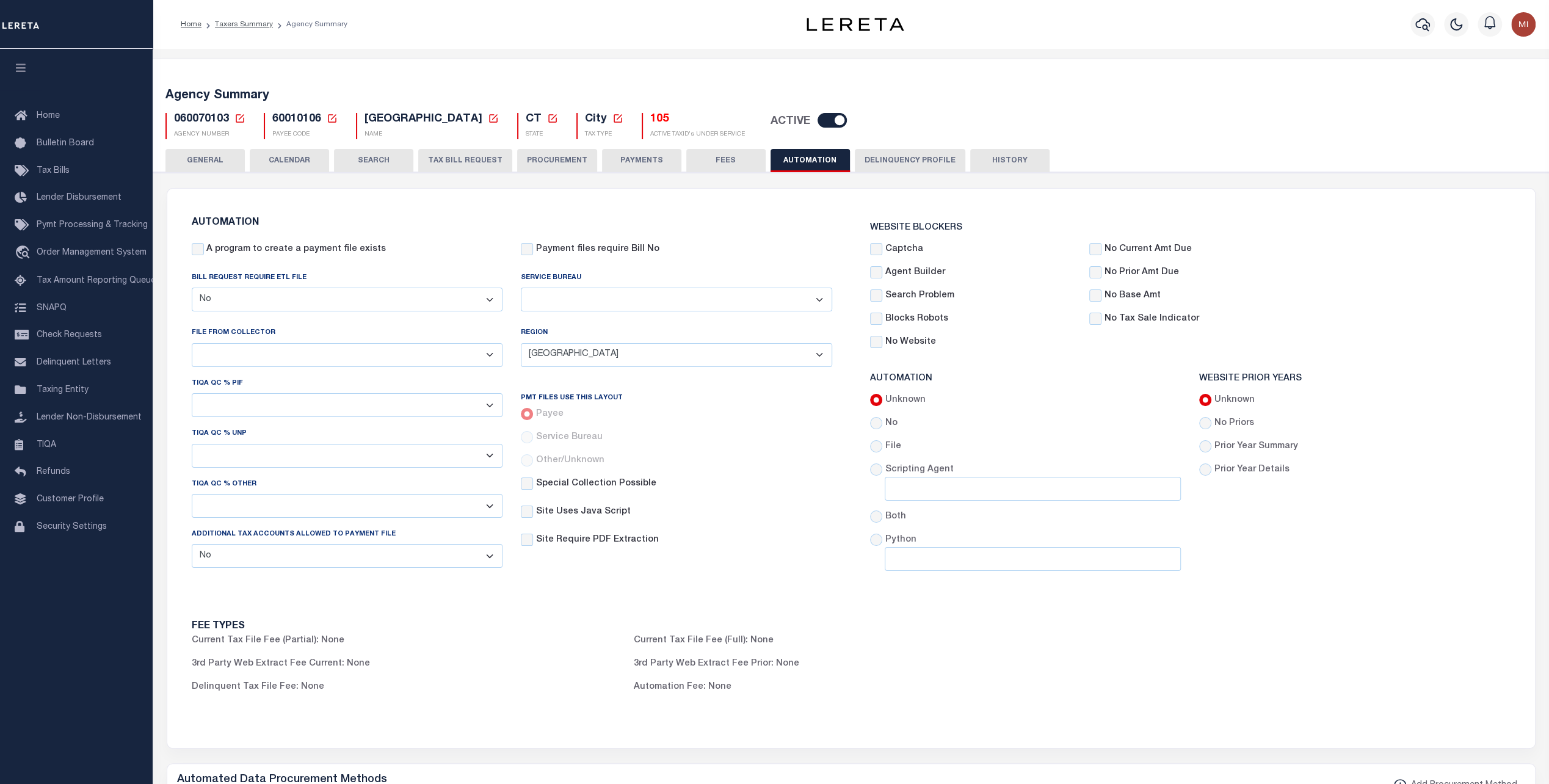
click at [909, 165] on button "Delinquency Profile" at bounding box center [910, 160] width 110 height 23
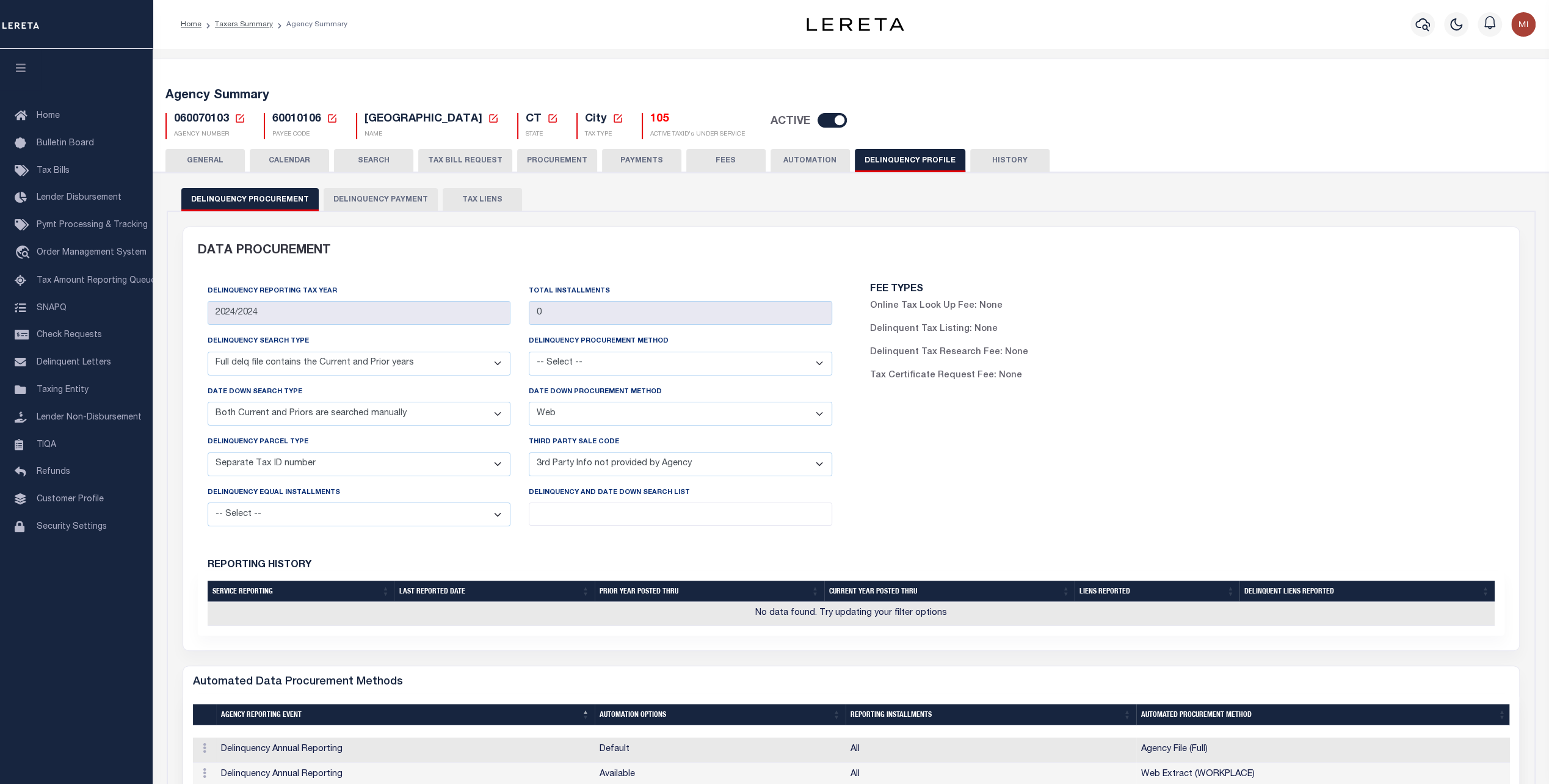
click at [613, 159] on button "PAYMENTS" at bounding box center [641, 160] width 79 height 23
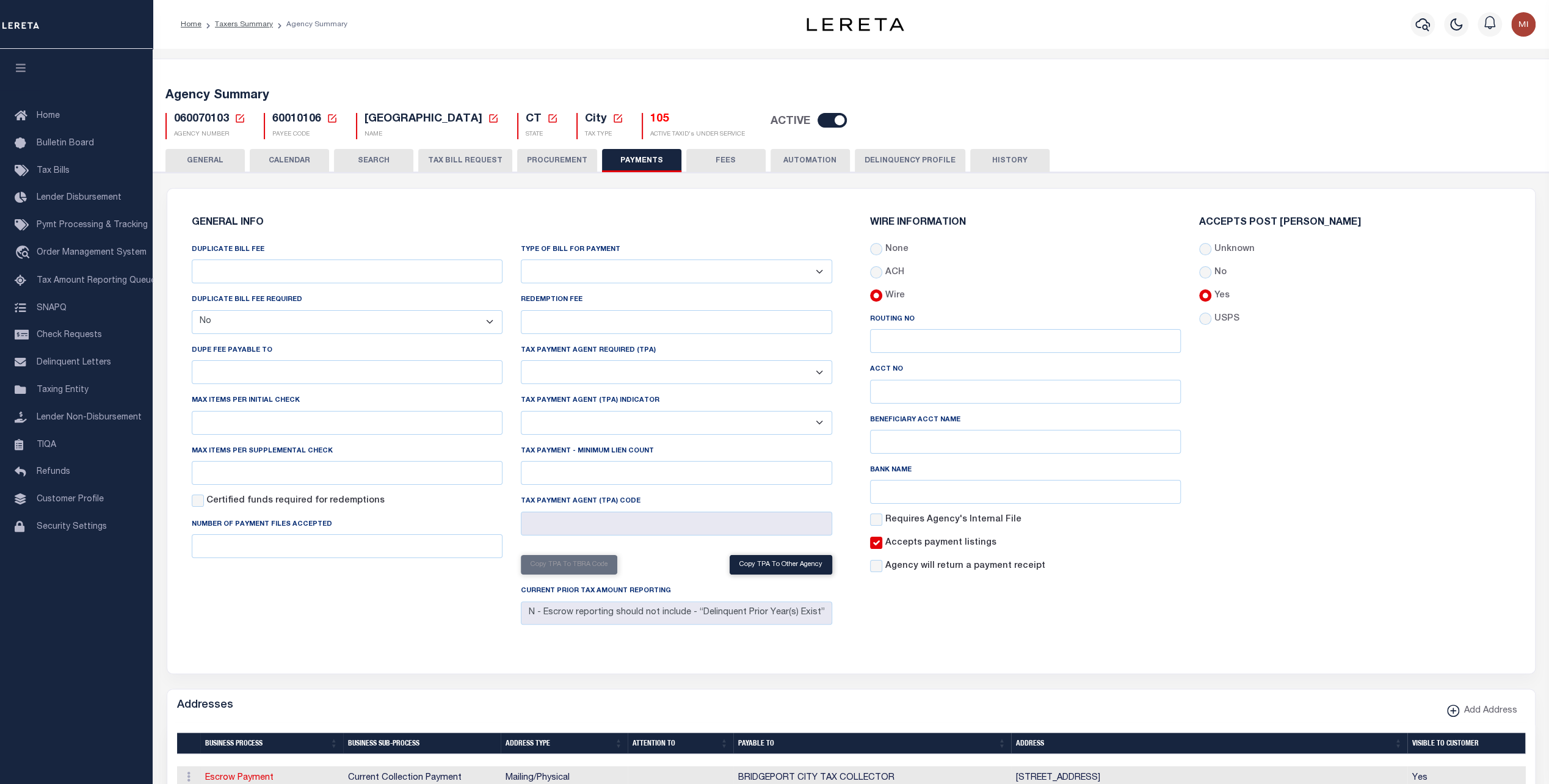
click at [455, 168] on button "TAX BILL REQUEST" at bounding box center [464, 160] width 94 height 23
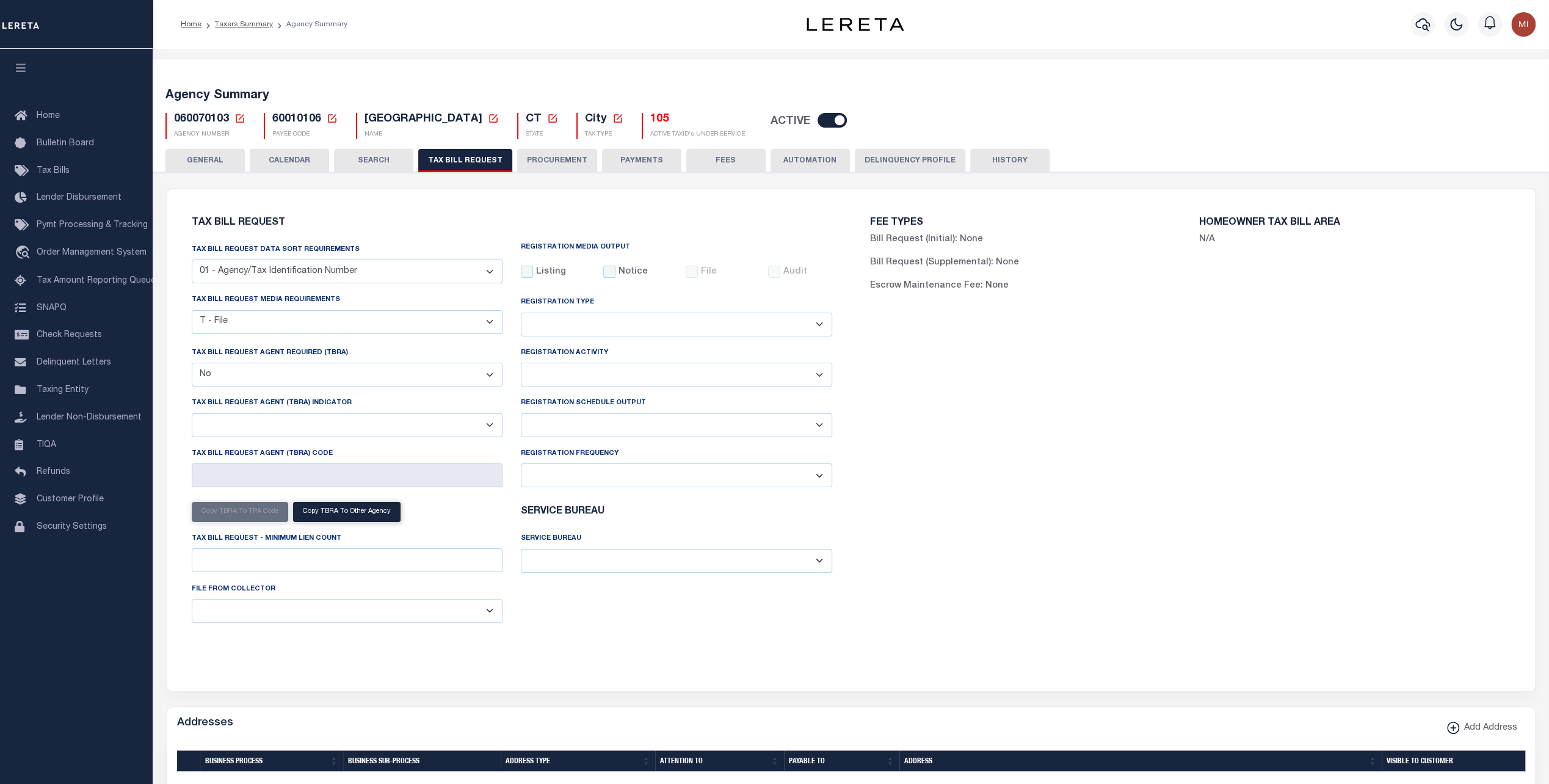
click at [634, 162] on button "PAYMENTS" at bounding box center [641, 160] width 79 height 23
